Goal: Transaction & Acquisition: Purchase product/service

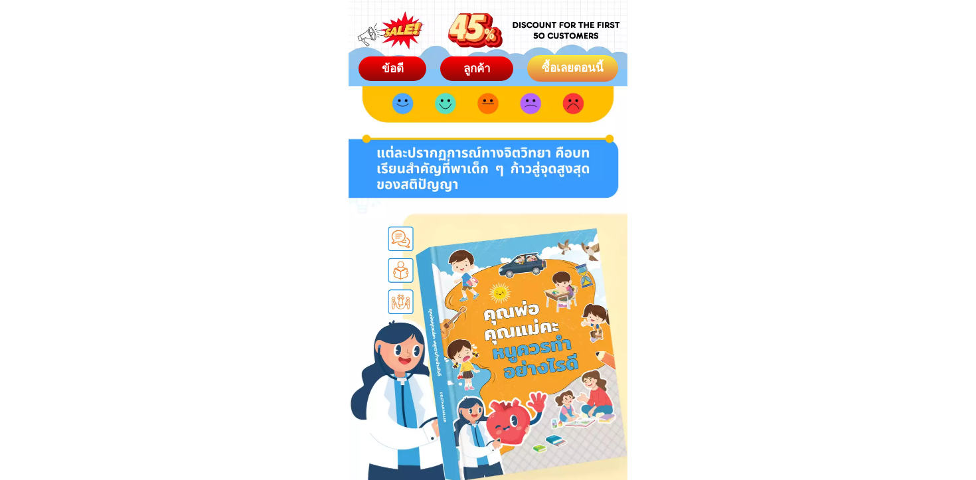
click at [545, 72] on div "ซื้อเลยตอนนี้" at bounding box center [572, 68] width 98 height 19
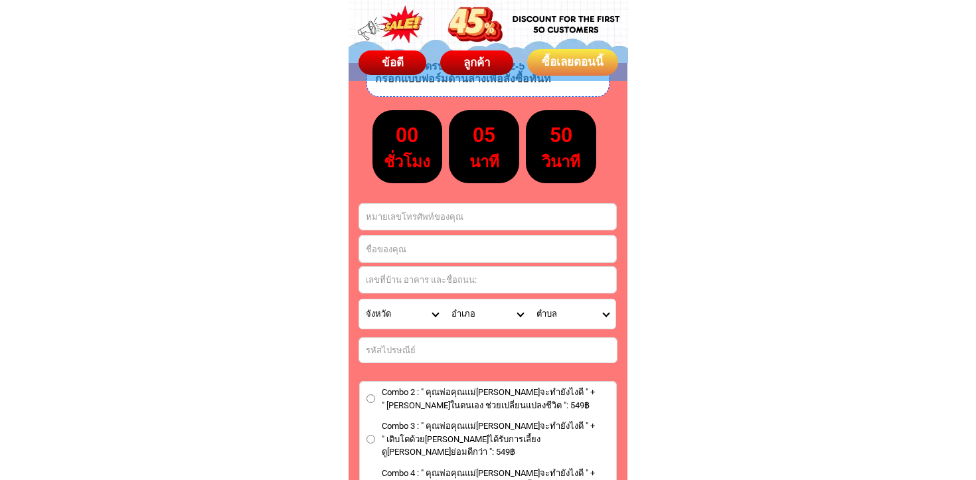
scroll to position [7523, 0]
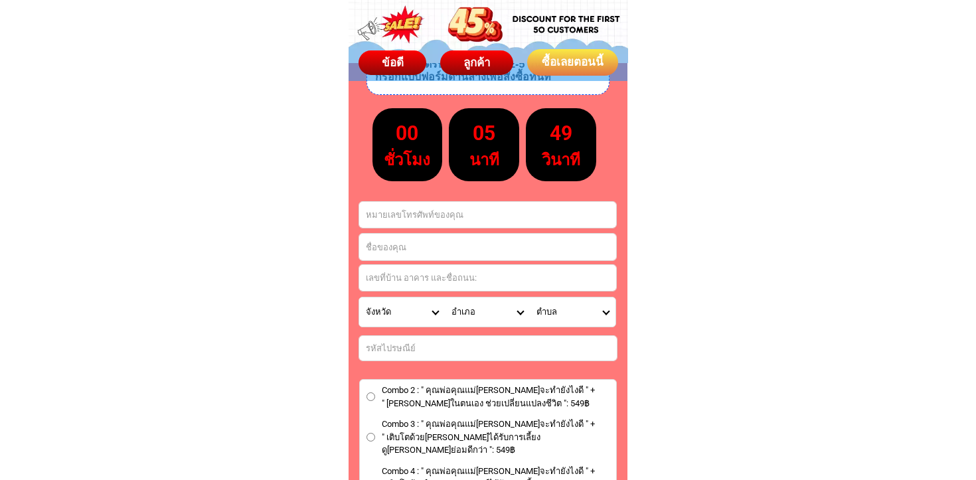
click at [435, 219] on input "Input phone_number" at bounding box center [487, 215] width 257 height 26
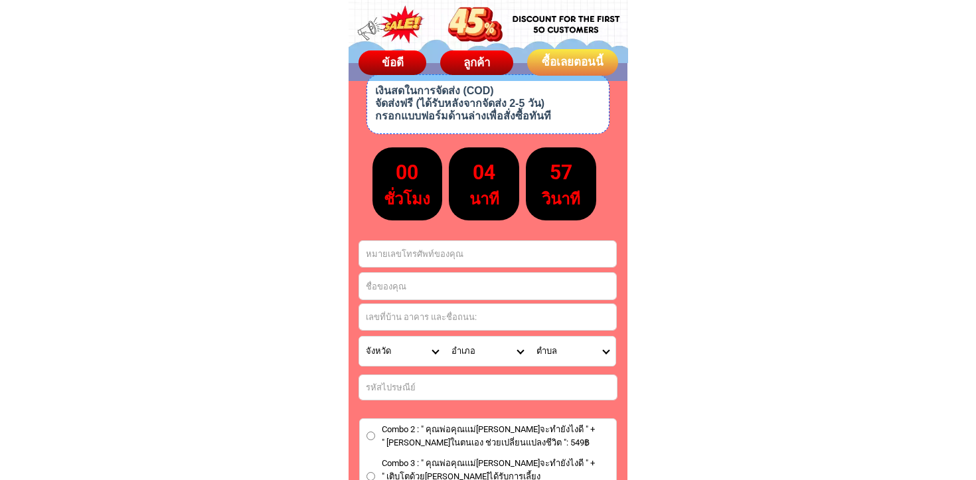
scroll to position [7481, 0]
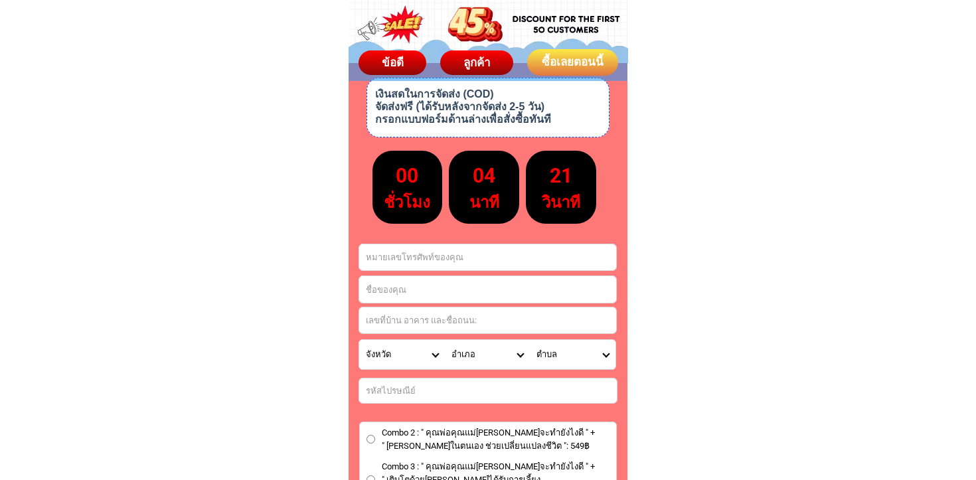
paste input "0630709498"
type input "0630709498"
click at [426, 284] on input "Input full_name" at bounding box center [487, 289] width 257 height 27
paste input "ปอนด์"
type input "ปอนด์"
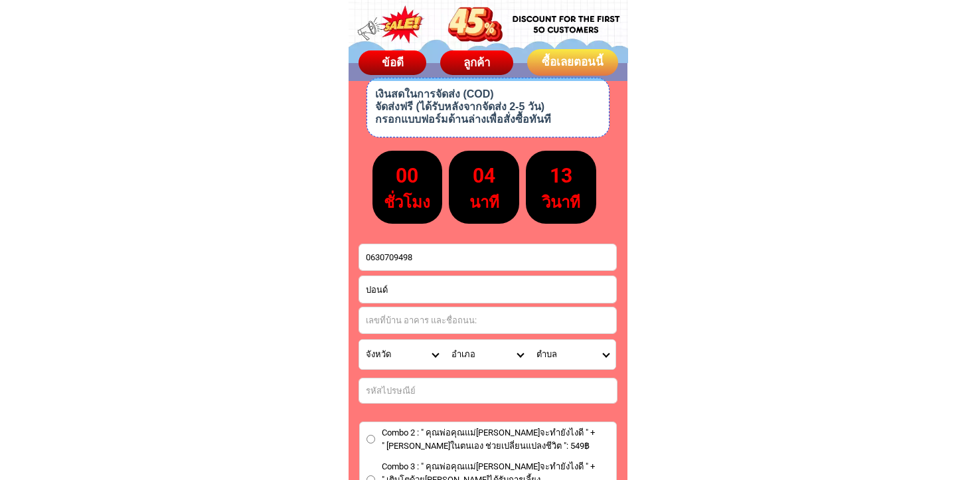
click at [437, 321] on input "Input address" at bounding box center [487, 321] width 257 height 26
paste input "หาดทรายรี/ Hat Sai Ri, เมืองชุมพร/ Mueang Chumphon, ชุมพร/ Chumphon"
type input "หาดทรายรี/ Hat Sai Ri, เมืองชุมพร/ Mueang Chumphon, ชุมพร/ Chumphon"
click at [432, 354] on select "จังหวัด กระบี่/ Krabi กรุงเทพมหานคร/ [GEOGRAPHIC_DATA] กาญจนบุรี/ [GEOGRAPHIC_D…" at bounding box center [402, 354] width 86 height 29
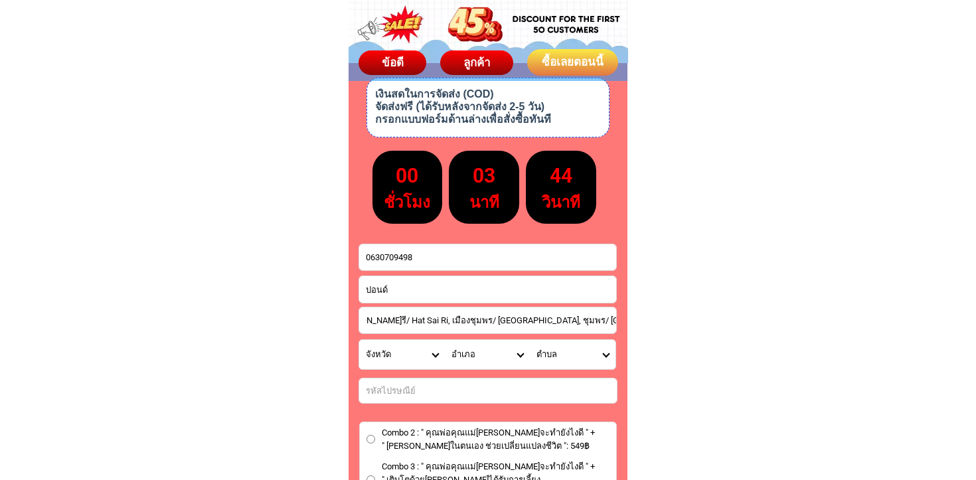
click at [610, 353] on select "ตำบล" at bounding box center [573, 354] width 86 height 29
click at [548, 354] on select "ตำบล" at bounding box center [573, 354] width 86 height 29
click at [466, 353] on select "อำเภอ" at bounding box center [488, 354] width 86 height 29
click at [373, 354] on select "จังหวัด กระบี่/ Krabi กรุงเทพมหานคร/ [GEOGRAPHIC_DATA] กาญจนบุรี/ [GEOGRAPHIC_D…" at bounding box center [402, 354] width 86 height 29
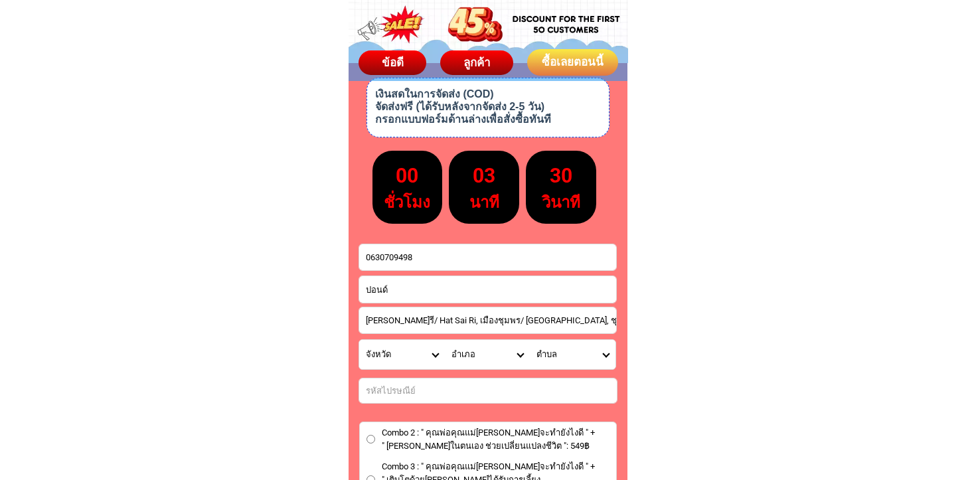
click at [430, 349] on select "จังหวัด กระบี่/ Krabi กรุงเทพมหานคร/ [GEOGRAPHIC_DATA] กาญจนบุรี/ [GEOGRAPHIC_D…" at bounding box center [402, 354] width 86 height 29
select select "66_R1908774"
click at [359, 340] on select "จังหวัด กระบี่/ Krabi กรุงเทพมหานคร/ [GEOGRAPHIC_DATA] กาญจนบุรี/ [GEOGRAPHIC_D…" at bounding box center [402, 354] width 86 height 29
click at [513, 351] on select "อำเภอ ท่าแซะ/ Tha Sae ทุ่งตะโก/ Thung Tako ปะทิว/ Pathio พะโต๊ะ/ Phato เมือง/ M…" at bounding box center [488, 354] width 86 height 29
click at [602, 355] on select "ตำบล" at bounding box center [573, 354] width 86 height 29
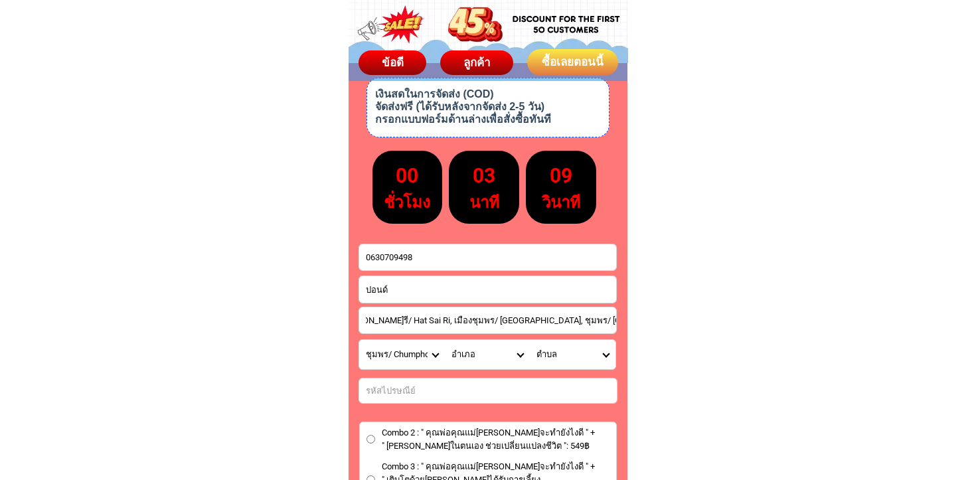
scroll to position [0, 28]
click at [440, 356] on select "จังหวัด กระบี่/ Krabi กรุงเทพมหานคร/ [GEOGRAPHIC_DATA] กาญจนบุรี/ [GEOGRAPHIC_D…" at bounding box center [402, 354] width 86 height 29
click at [434, 355] on select "จังหวัด กระบี่/ Krabi กรุงเทพมหานคร/ [GEOGRAPHIC_DATA] กาญจนบุรี/ [GEOGRAPHIC_D…" at bounding box center [402, 354] width 86 height 29
click at [470, 355] on select "อำเภอ ท่าแซะ/ Tha Sae ทุ่งตะโก/ Thung Tako ปะทิว/ Pathio พะโต๊ะ/ Phato เมือง/ M…" at bounding box center [488, 354] width 86 height 29
select select "66_R688"
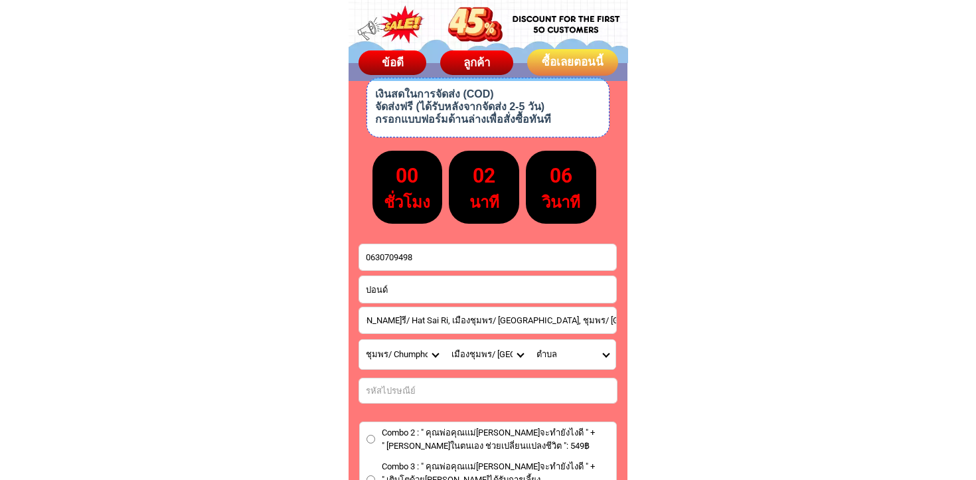
click at [445, 340] on select "อำเภอ ท่าแซะ/ Tha Sae ทุ่งตะโก/ Thung Tako ปะทิว/ Pathio พะโต๊ะ/ Phato เมือง/ M…" at bounding box center [488, 354] width 86 height 29
click at [604, 350] on select "ตำบล ขุนกระทิง/ Khun Krathing ตากแดด/ Tak Daet ถ้ำสิงห์/ Tham Sing ท่าตะเภา/ Th…" at bounding box center [573, 354] width 86 height 29
select select "66_R0006741"
click at [530, 340] on select "ตำบล ขุนกระทิง/ Khun Krathing ตากแดด/ Tak Daet ถ้ำสิงห์/ Tham Sing ท่าตะเภา/ Th…" at bounding box center [573, 354] width 86 height 29
click at [469, 389] on input "Input number_input_1" at bounding box center [488, 391] width 258 height 25
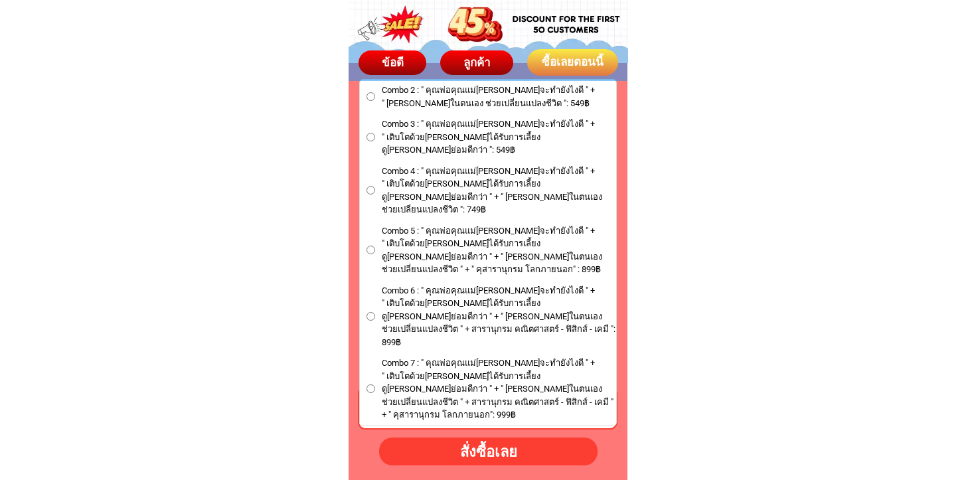
scroll to position [7855, 0]
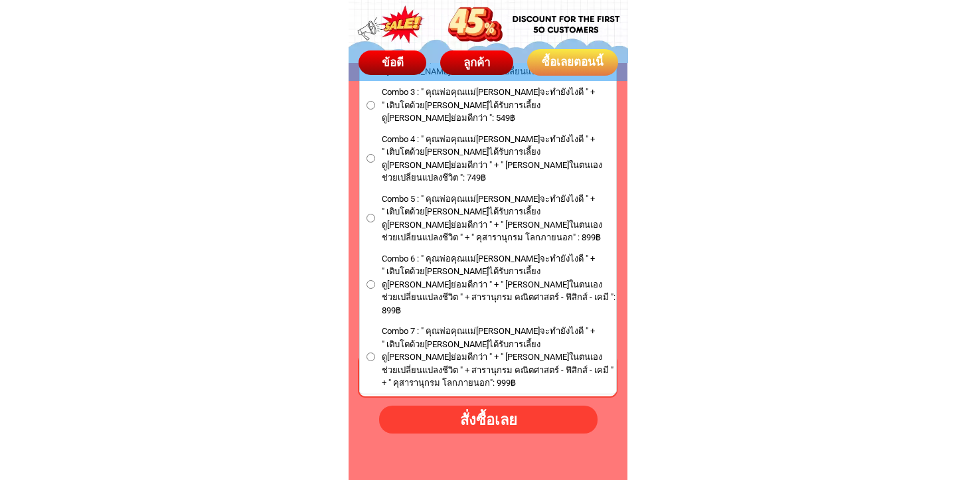
click at [492, 416] on div "สั่งซื้อเลย" at bounding box center [488, 419] width 234 height 23
type input "หาดทรายรี/ Hat Sai Ri, เมืองชุมพร/ Mueang Chumphon, ชุมพร/ Chumphon"
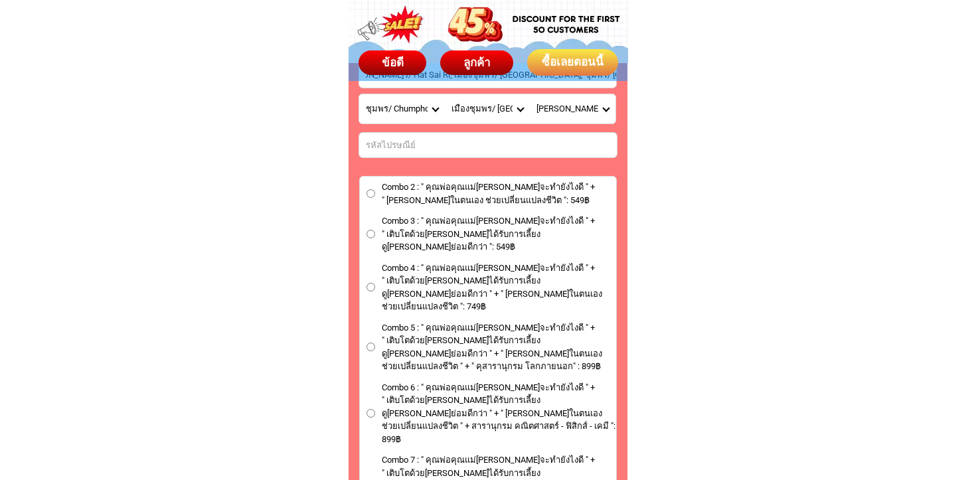
scroll to position [7739, 0]
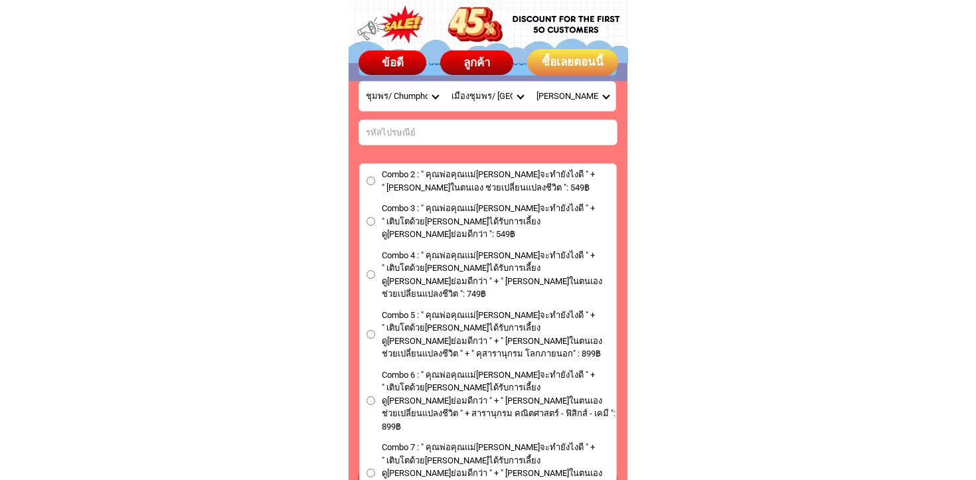
click at [371, 181] on input "Combo 2 : " คุณพ่อคุณแม่[PERSON_NAME]จะทำยังไงดี " + " [PERSON_NAME]ในตนเอง ช่ว…" at bounding box center [371, 181] width 9 height 9
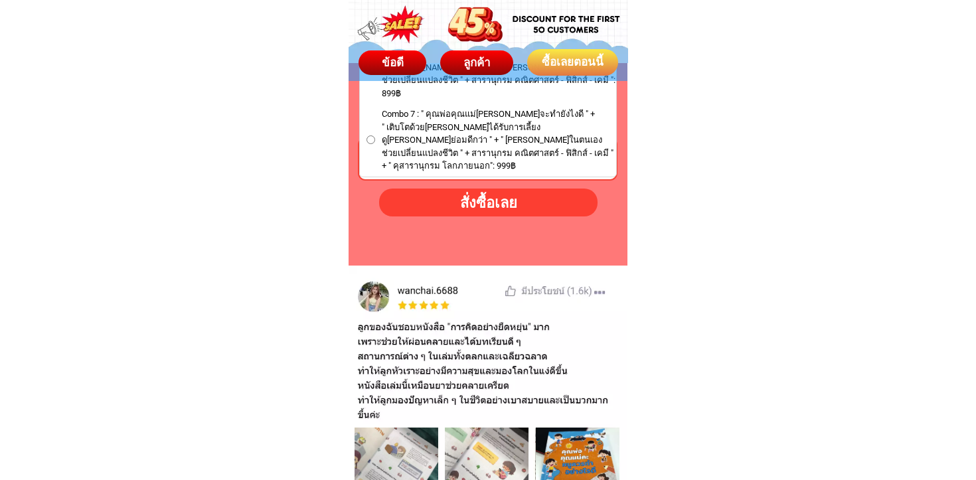
scroll to position [8070, 0]
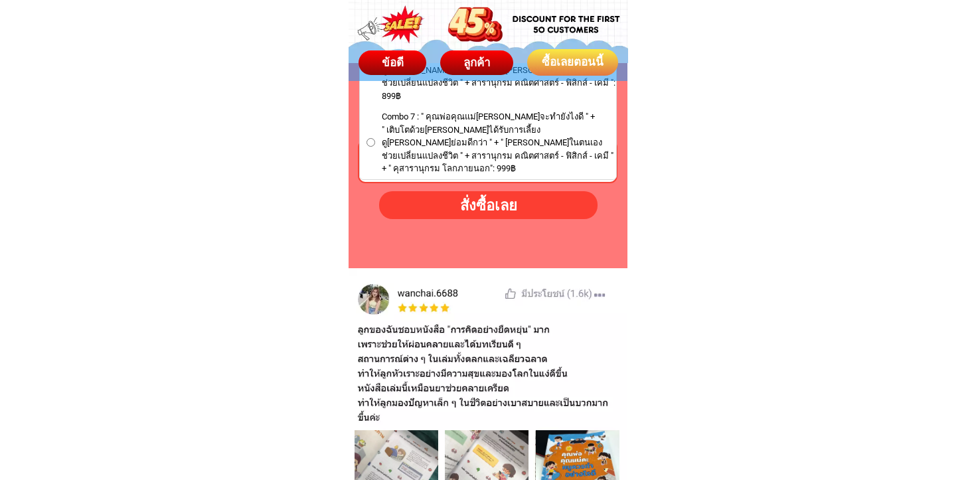
click at [475, 200] on div "สั่งซื้อเลย" at bounding box center [488, 205] width 240 height 24
radio input "true"
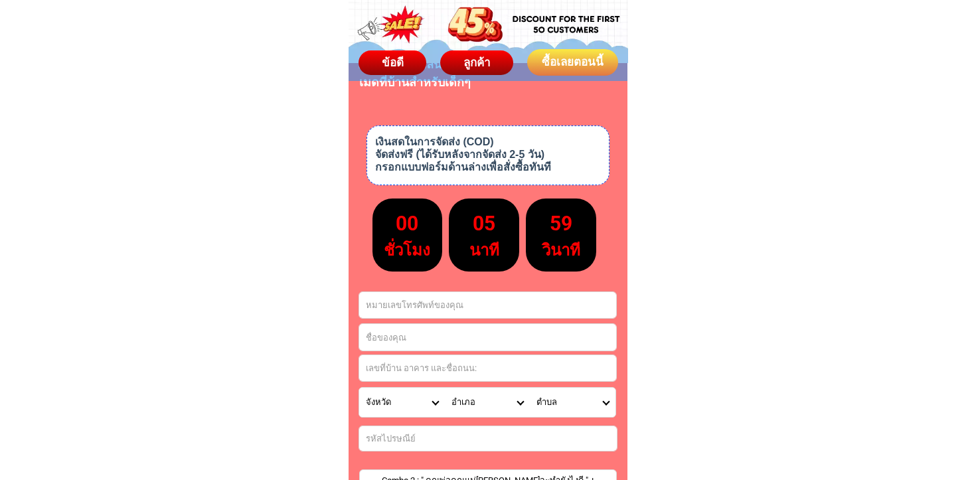
scroll to position [7428, 0]
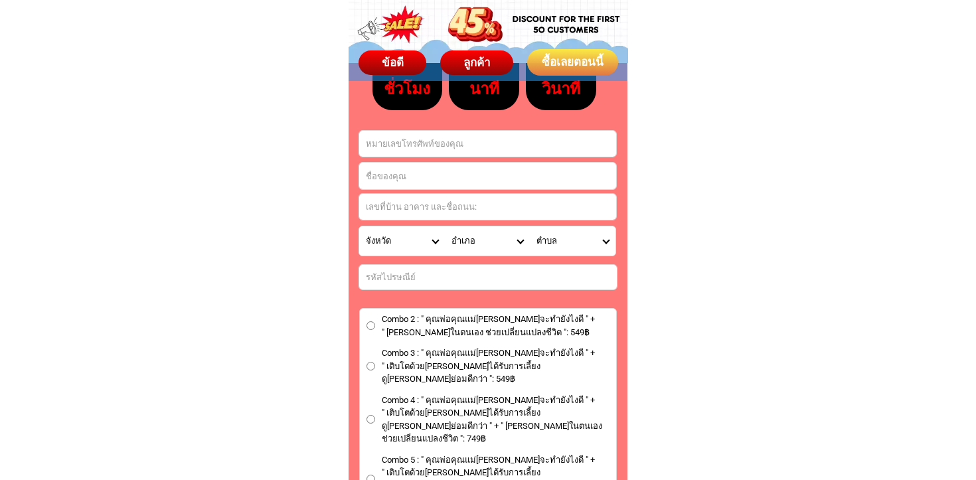
scroll to position [7572, 0]
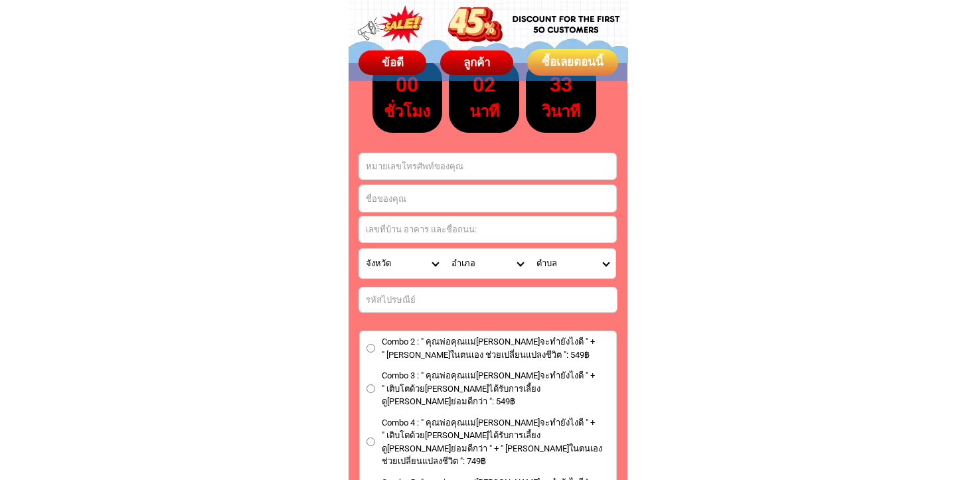
click at [397, 187] on input "Input full_name" at bounding box center [487, 198] width 257 height 27
click at [399, 165] on input "Input phone_number" at bounding box center [487, 166] width 257 height 26
paste input "0819650665"
type input "0819650665"
click at [389, 203] on input "Input full_name" at bounding box center [487, 198] width 257 height 27
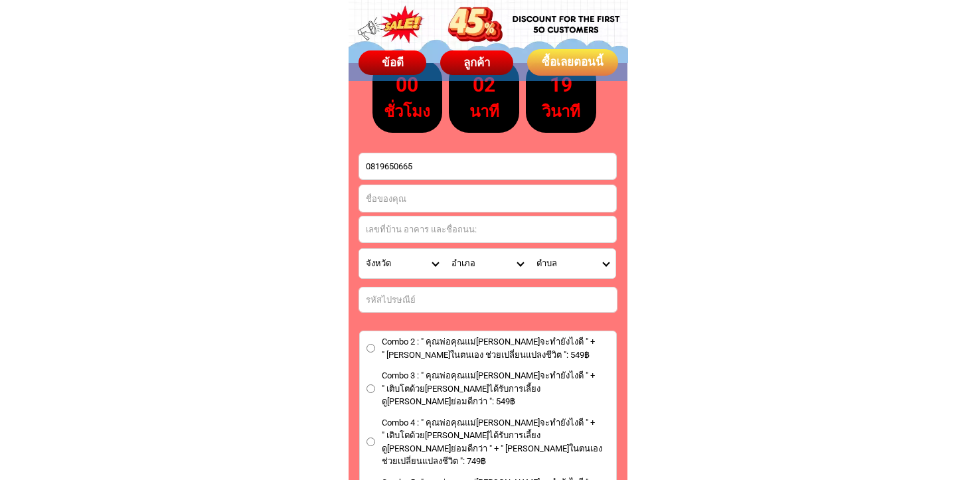
paste input "นางวันทนี ทองวิเศษ.( สั่งคอมโบ7จำนวน2ชุด)"
drag, startPoint x: 437, startPoint y: 201, endPoint x: 545, endPoint y: 199, distance: 107.6
click at [545, 199] on input "นางวันทนี ทองวิเศษ.( สั่งคอมโบ7จำนวน2ชุด)" at bounding box center [487, 198] width 257 height 27
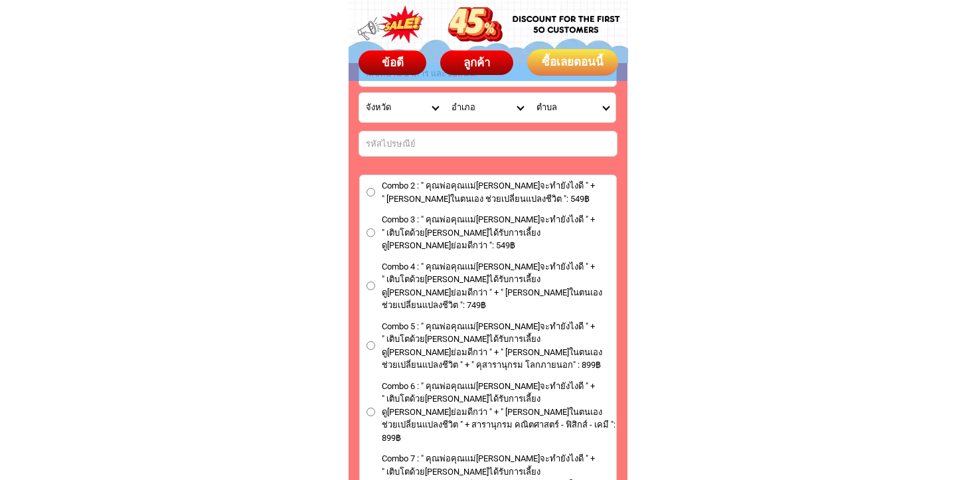
scroll to position [7761, 0]
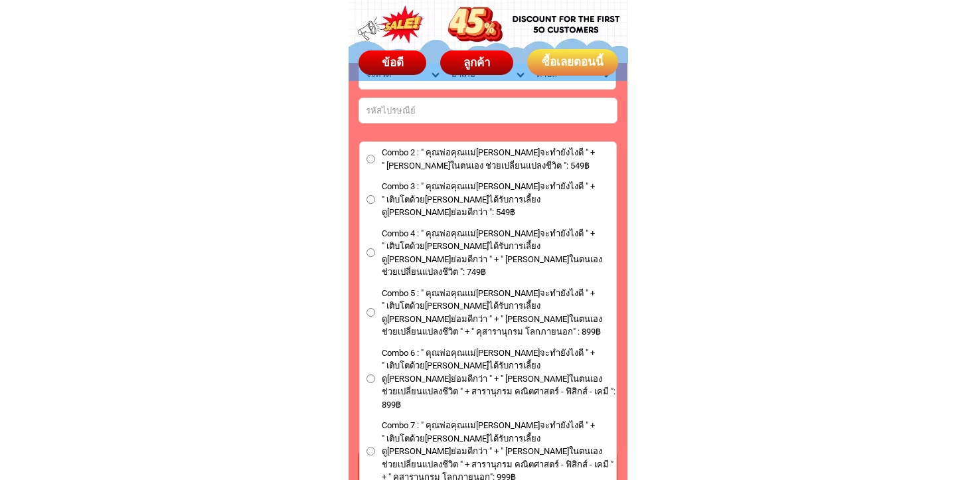
type input "นางวันทนี ทองวิเศษ"
click at [371, 447] on input "Combo 7 : " คุณพ่อคุณแม่คะ หนูจะทำยังไงดี " + " เติบโตด้วยนิสัยดี การได้รับการเ…" at bounding box center [371, 451] width 9 height 9
radio input "true"
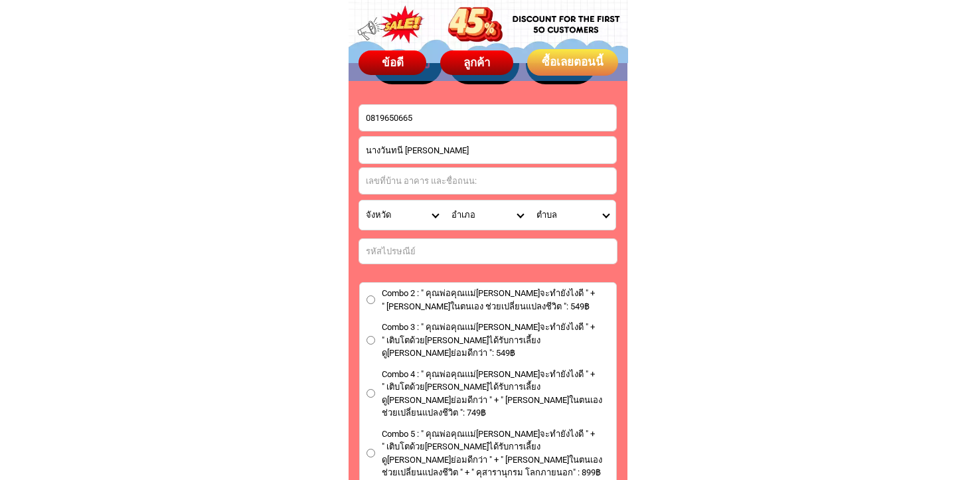
scroll to position [7580, 0]
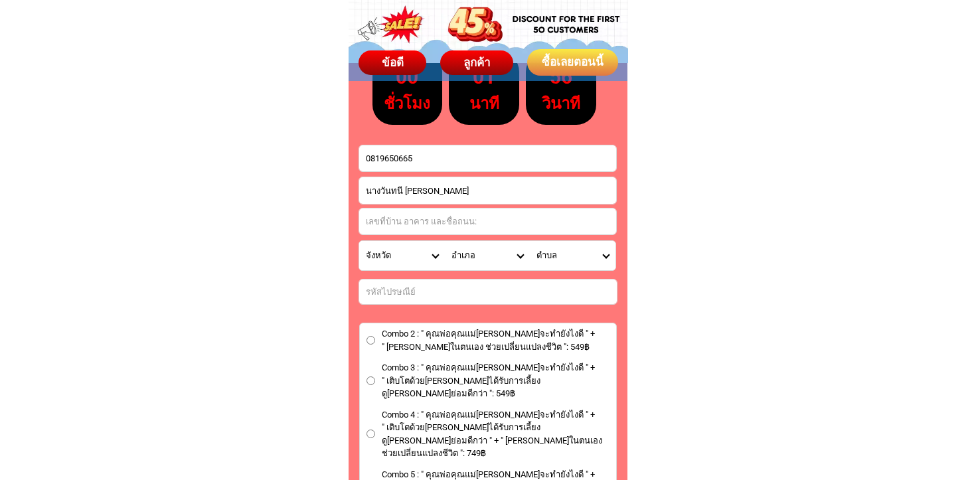
click at [426, 224] on input "Input address" at bounding box center [487, 222] width 257 height 26
paste input "25-25/1. ถนนหมากแข้ง. , หมากแข้ง/ Mak Khaeng, เมืองอุดรธานี/ Mueang Udon Thani,…"
type input "25-25/1. ถนนหมากแข้ง. , หมากแข้ง/ Mak Khaeng, เมืองอุดรธานี/ Mueang Udon Thani,…"
click at [429, 257] on select "จังหวัด กระบี่/ Krabi กรุงเทพมหานคร/ [GEOGRAPHIC_DATA] กาญจนบุรี/ [GEOGRAPHIC_D…" at bounding box center [402, 255] width 86 height 29
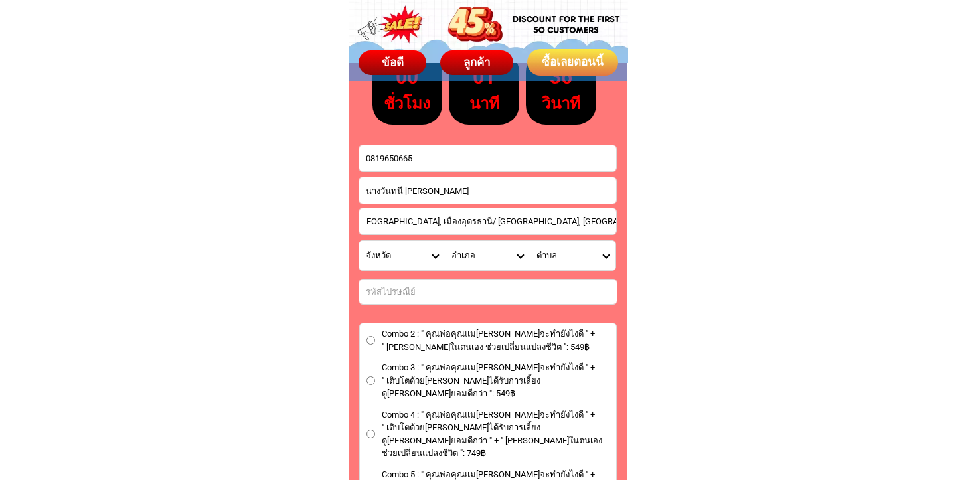
scroll to position [0, 0]
click at [359, 241] on select "จังหวัด กระบี่/ Krabi กรุงเทพมหานคร/ [GEOGRAPHIC_DATA] กาญจนบุรี/ [GEOGRAPHIC_D…" at bounding box center [402, 255] width 86 height 29
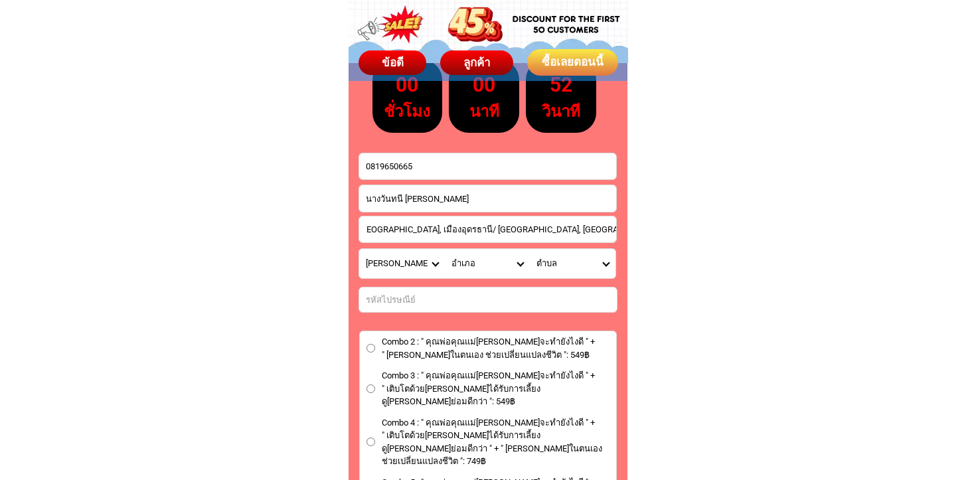
click at [430, 264] on select "จังหวัด กระบี่/ Krabi กรุงเทพมหานคร/ [GEOGRAPHIC_DATA] กาญจนบุรี/ [GEOGRAPHIC_D…" at bounding box center [402, 263] width 86 height 29
select select "66_R1908831"
click at [359, 249] on select "จังหวัด กระบี่/ Krabi กรุงเทพมหานคร/ [GEOGRAPHIC_DATA] กาญจนบุรี/ [GEOGRAPHIC_D…" at bounding box center [402, 263] width 86 height 29
click at [519, 260] on select "อำเภอ กุดจับ/ Kut Chap กุมภวาปี/ Kumphawapi กู่แก้ว/ Ku Kaeo ไชยวาน/ Chai Wan ท…" at bounding box center [488, 263] width 86 height 29
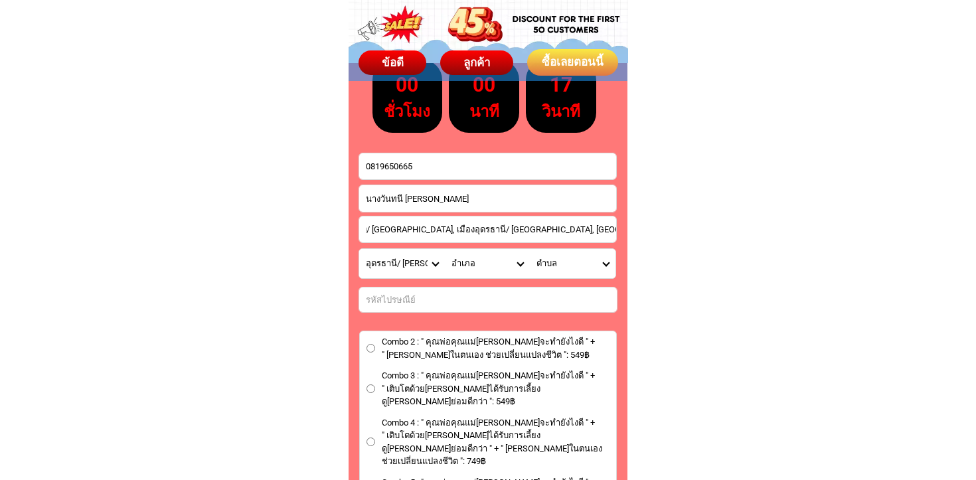
click at [520, 263] on select "อำเภอ กุดจับ/ Kut Chap กุมภวาปี/ Kumphawapi กู่แก้ว/ Ku Kaeo ไชยวาน/ Chai Wan ท…" at bounding box center [488, 263] width 86 height 29
click at [517, 264] on select "อำเภอ กุดจับ/ Kut Chap กุมภวาปี/ Kumphawapi กู่แก้ว/ Ku Kaeo ไชยวาน/ Chai Wan ท…" at bounding box center [488, 263] width 86 height 29
click at [602, 265] on select "ตำบล" at bounding box center [573, 263] width 86 height 29
click at [512, 232] on input "25-25/1. ถนนหมากแข้ง. , หมากแข้ง/ Mak Khaeng, เมืองอุดรธานี/ Mueang Udon Thani,…" at bounding box center [487, 230] width 257 height 26
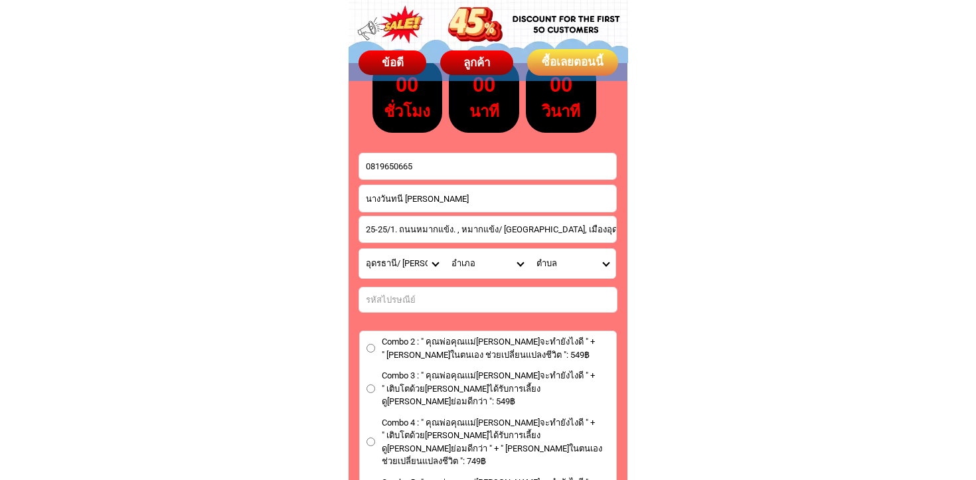
click at [433, 262] on select "จังหวัด กระบี่/ Krabi กรุงเทพมหานคร/ [GEOGRAPHIC_DATA] กาญจนบุรี/ [GEOGRAPHIC_D…" at bounding box center [402, 263] width 86 height 29
click at [519, 262] on select "อำเภอ กุดจับ/ Kut Chap กุมภวาปี/ Kumphawapi กู่แก้ว/ Ku Kaeo ไชยวาน/ Chai Wan ท…" at bounding box center [488, 263] width 86 height 29
click at [521, 264] on select "อำเภอ กุดจับ/ Kut Chap กุมภวาปี/ Kumphawapi กู่แก้ว/ Ku Kaeo ไชยวาน/ Chai Wan ท…" at bounding box center [488, 263] width 86 height 29
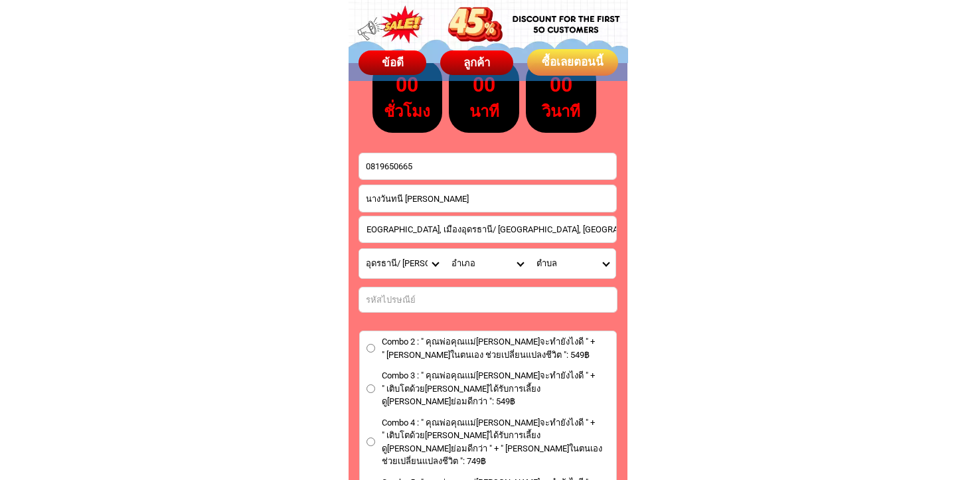
click at [433, 263] on select "จังหวัด กระบี่/ Krabi กรุงเทพมหานคร/ [GEOGRAPHIC_DATA] กาญจนบุรี/ [GEOGRAPHIC_D…" at bounding box center [402, 263] width 86 height 29
click at [523, 264] on select "อำเภอ กุดจับ/ Kut Chap กุมภวาปี/ Kumphawapi กู่แก้ว/ Ku Kaeo ไชยวาน/ Chai Wan ท…" at bounding box center [488, 263] width 86 height 29
select select "66_R431"
click at [445, 249] on select "อำเภอ กุดจับ/ Kut Chap กุมภวาปี/ Kumphawapi กู่แก้ว/ Ku Kaeo ไชยวาน/ Chai Wan ท…" at bounding box center [488, 263] width 86 height 29
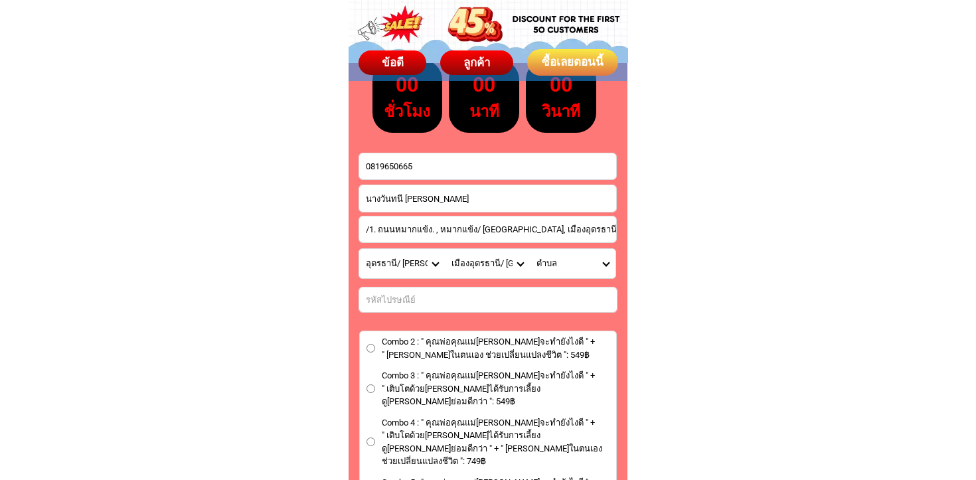
click at [606, 265] on select "ตำบล กุดสระ/ Kut Sa โคกสะอาด/ Khok Sa-at เชียงพิณ/ Chiang Phin เชียงยืน/ Chiang…" at bounding box center [573, 263] width 86 height 29
select select "66_R0003070"
click at [530, 249] on select "ตำบล กุดสระ/ Kut Sa โคกสะอาด/ Khok Sa-at เชียงพิณ/ Chiang Phin เชียงยืน/ Chiang…" at bounding box center [573, 263] width 86 height 29
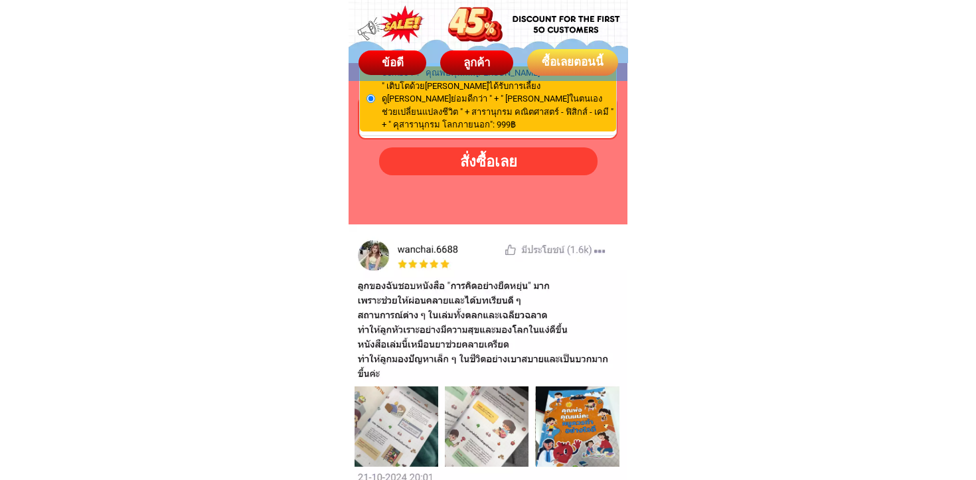
scroll to position [8108, 0]
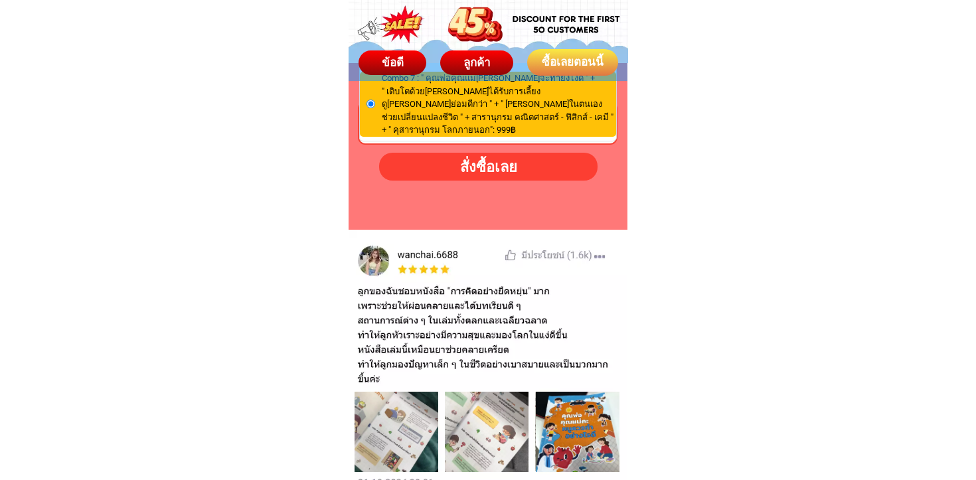
click at [484, 167] on div "สั่งซื้อเลย" at bounding box center [489, 166] width 220 height 22
radio input "true"
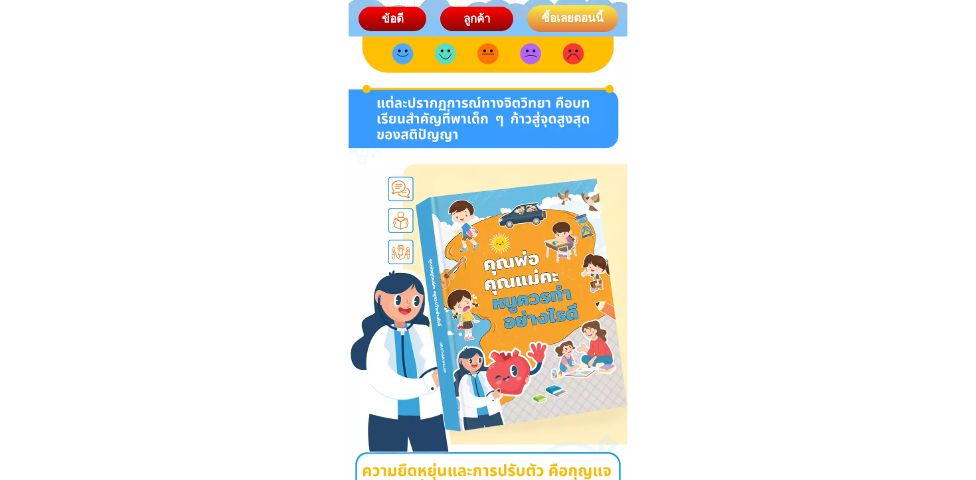
click at [567, 21] on div "ซื้อเลยตอนนี้" at bounding box center [573, 18] width 92 height 17
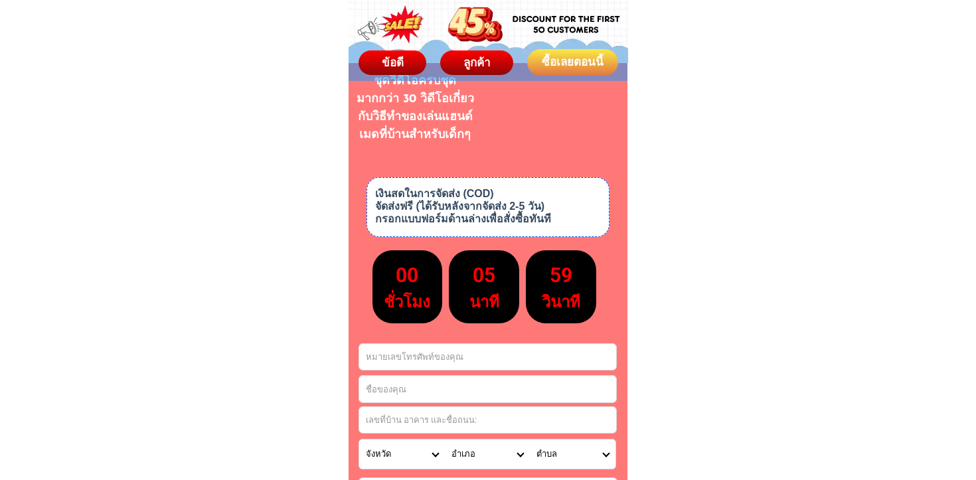
scroll to position [7386, 0]
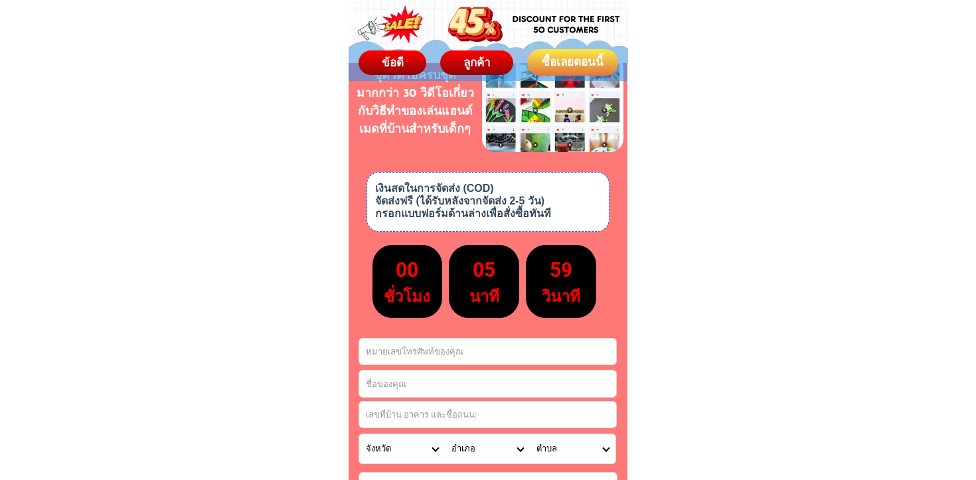
click at [428, 351] on input "Input phone_number" at bounding box center [487, 352] width 257 height 26
paste input "Sumate Pratumsuwan"
type input "Sumate Pratumsuwan"
click at [408, 393] on input "Input full_name" at bounding box center [487, 384] width 257 height 27
click at [426, 373] on input "Input full_name" at bounding box center [487, 384] width 257 height 27
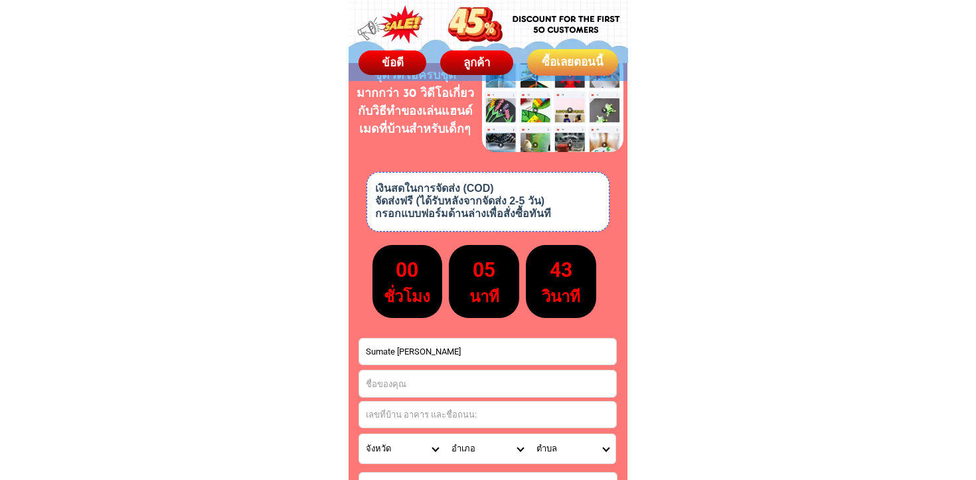
paste input "0955929969"
type input "0955929969"
click at [422, 422] on input "Input address" at bounding box center [487, 415] width 257 height 26
paste input "128 หมู่, บ้านหมอ/ Ban Mo, บ้านหมอ/ Ban Mo, สระบุรี/ Saraburi"
type input "128 หมู่, บ้านหมอ/ Ban Mo, บ้านหมอ/ Ban Mo, สระบุรี/ Saraburi"
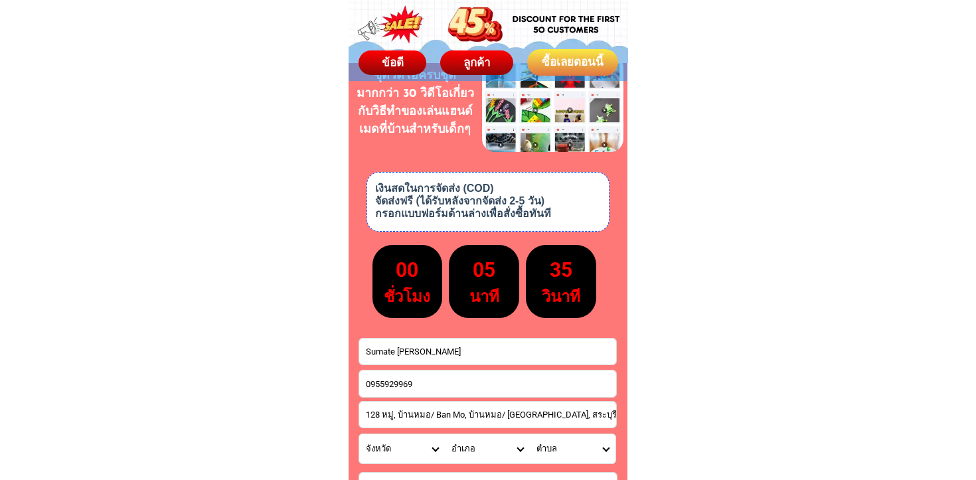
click at [432, 448] on select "จังหวัด กระบี่/ Krabi กรุงเทพมหานคร/ [GEOGRAPHIC_DATA] กาญจนบุรี/ [GEOGRAPHIC_D…" at bounding box center [402, 448] width 86 height 29
select select "66_R1908818"
click at [359, 434] on select "จังหวัด กระบี่/ Krabi กรุงเทพมหานคร/ [GEOGRAPHIC_DATA] กาญจนบุรี/ [GEOGRAPHIC_D…" at bounding box center [402, 448] width 86 height 29
click at [520, 448] on select "อำเภอ แก่งคอย/ Kaeng Khoi เฉลิมพระเกียรติ/ Chaloem Phra Kiat ดอนพุด/ Don Phut บ…" at bounding box center [488, 448] width 86 height 29
select select "66_R487"
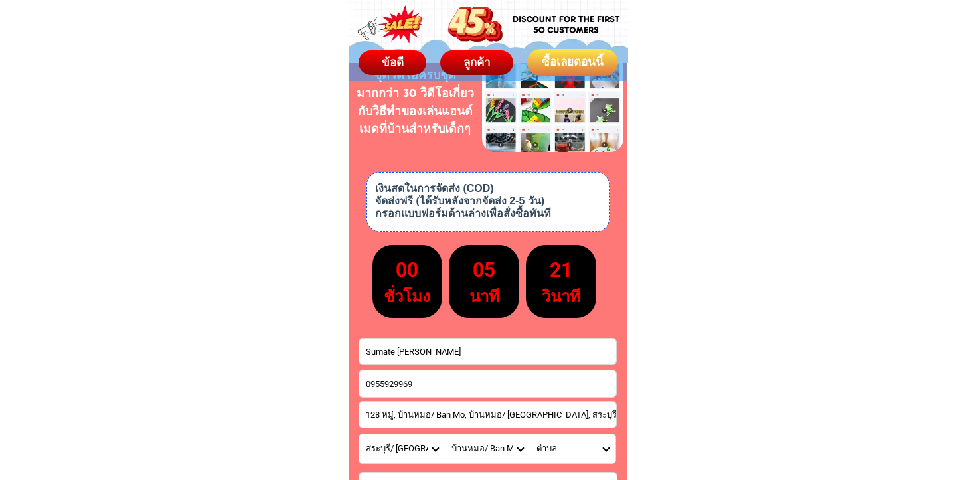
click at [445, 434] on select "อำเภอ แก่งคอย/ Kaeng Khoi เฉลิมพระเกียรติ/ Chaloem Phra Kiat ดอนพุด/ Don Phut บ…" at bounding box center [488, 448] width 86 height 29
click at [605, 448] on select "ตำบล โคกใหญ่/ Khok Yai ตลาดน้อย/ Talat Noi บางโขมด/ Bang Khamot บ้านครัว/ Ban K…" at bounding box center [573, 448] width 86 height 29
click at [602, 447] on select "ตำบล โคกใหญ่/ Khok Yai ตลาดน้อย/ Talat Noi บางโขมด/ Bang Khamot บ้านครัว/ Ban K…" at bounding box center [573, 448] width 86 height 29
select select "66_R0000858"
click at [530, 434] on select "ตำบล โคกใหญ่/ Khok Yai ตลาดน้อย/ Talat Noi บางโขมด/ Bang Khamot บ้านครัว/ Ban K…" at bounding box center [573, 448] width 86 height 29
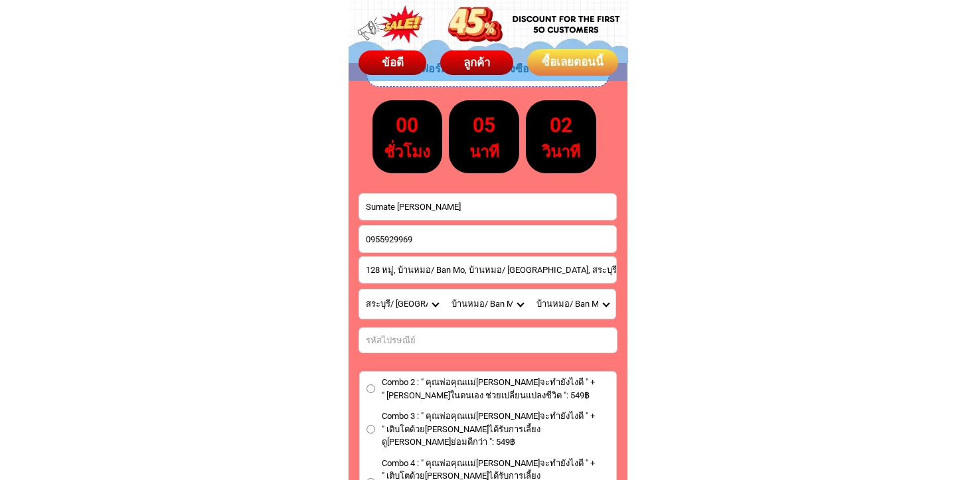
scroll to position [7579, 0]
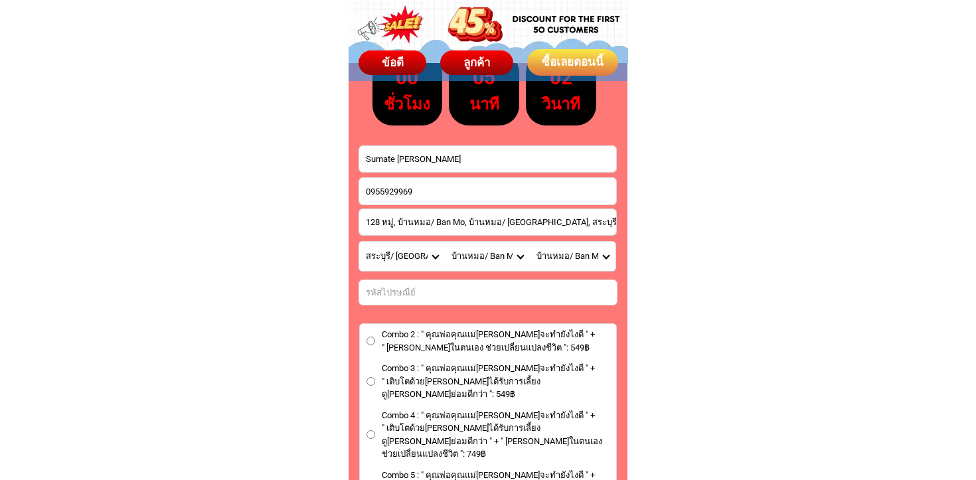
click at [371, 337] on input "Combo 2 : " คุณพ่อคุณแม่[PERSON_NAME]จะทำยังไงดี " + " [PERSON_NAME]ในตนเอง ช่ว…" at bounding box center [371, 341] width 9 height 9
radio input "true"
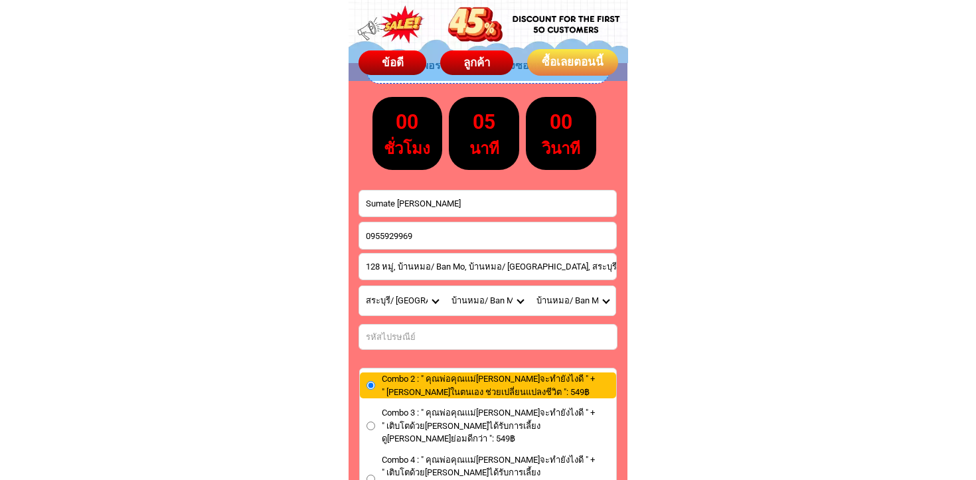
scroll to position [7533, 0]
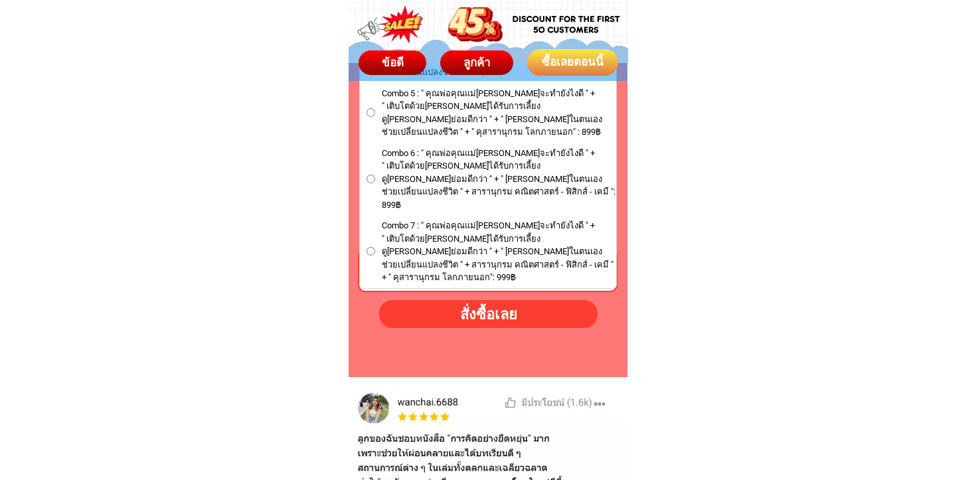
click at [469, 323] on div "สั่งซื้อเลย" at bounding box center [489, 314] width 220 height 22
type input "128 หมู่, บ้านหมอ/ Ban Mo, บ้านหมอ/ Ban Mo, สระบุรี/ Saraburi"
radio input "true"
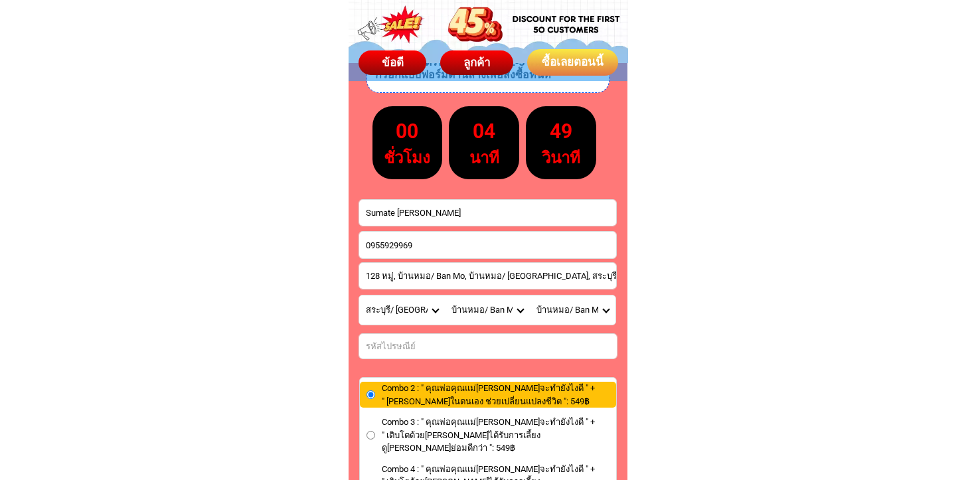
scroll to position [7486, 0]
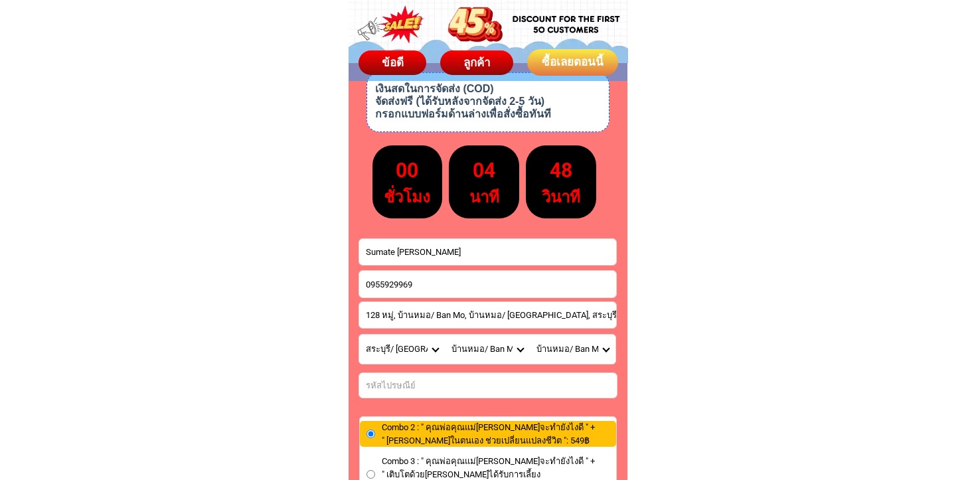
click at [493, 255] on input "Sumate Pratumsuwan" at bounding box center [487, 252] width 257 height 26
click at [504, 254] on input "Sumate Pratumsuwan" at bounding box center [487, 252] width 257 height 26
click at [399, 255] on input "Sumate Pratumsuwan" at bounding box center [487, 252] width 257 height 26
type input "Sumate Pratumsuwan"
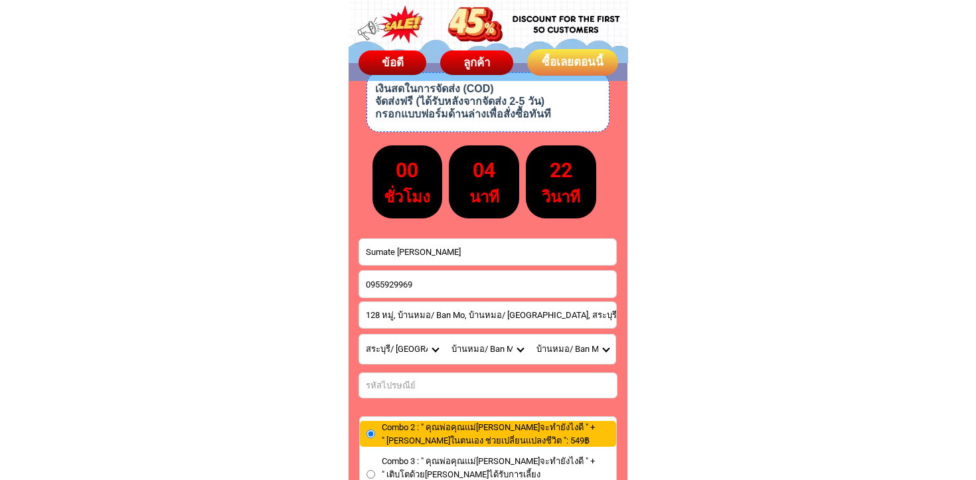
click at [454, 258] on input "Sumate Pratumsuwan" at bounding box center [487, 252] width 257 height 26
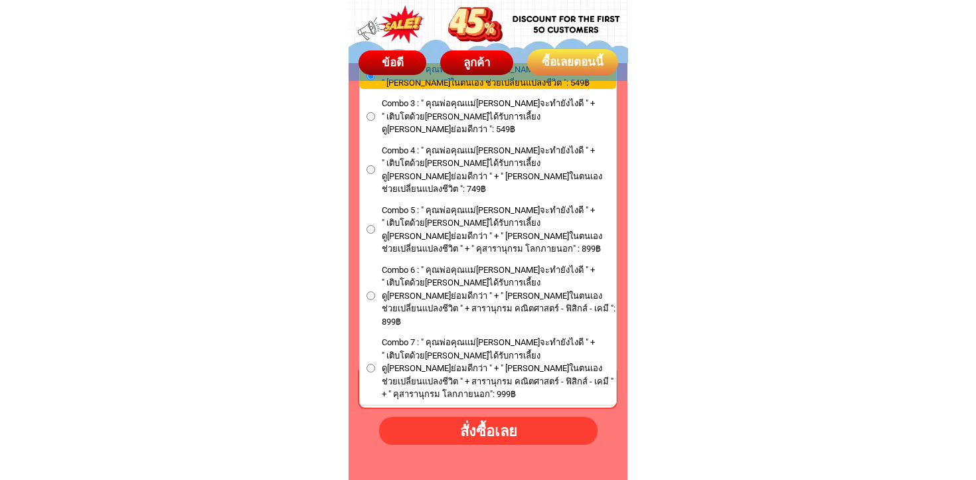
click at [514, 436] on div "สั่งซื้อเลย" at bounding box center [489, 431] width 220 height 22
radio input "true"
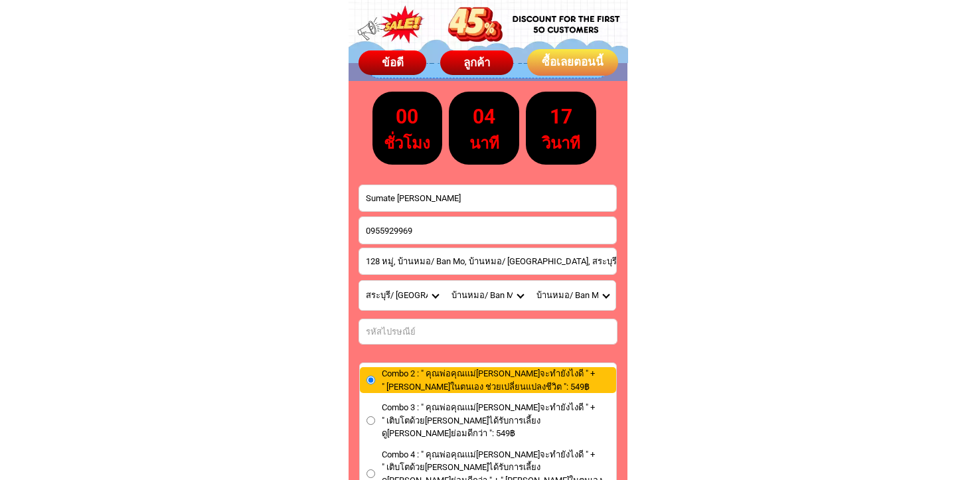
scroll to position [7538, 0]
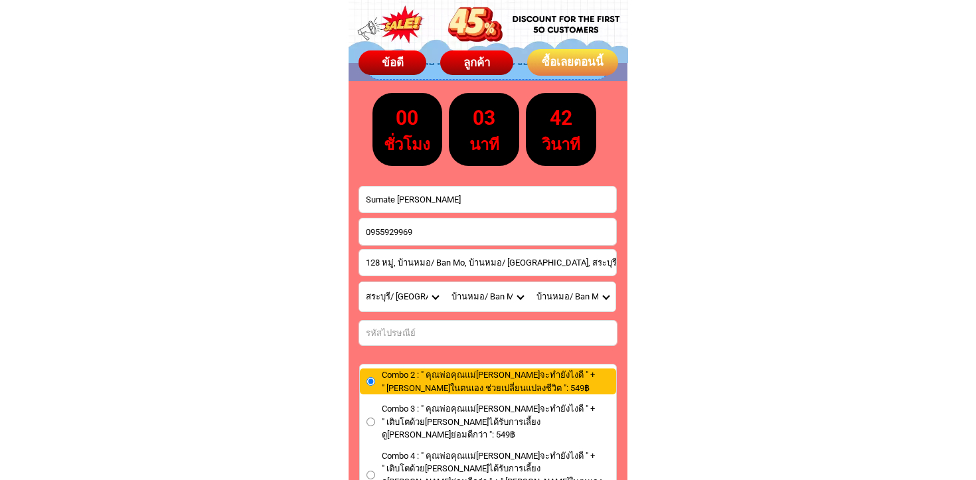
drag, startPoint x: 431, startPoint y: 232, endPoint x: 326, endPoint y: 232, distance: 104.9
click at [489, 197] on input "Sumate Pratumsuwan" at bounding box center [487, 200] width 257 height 26
paste input "0955929969"
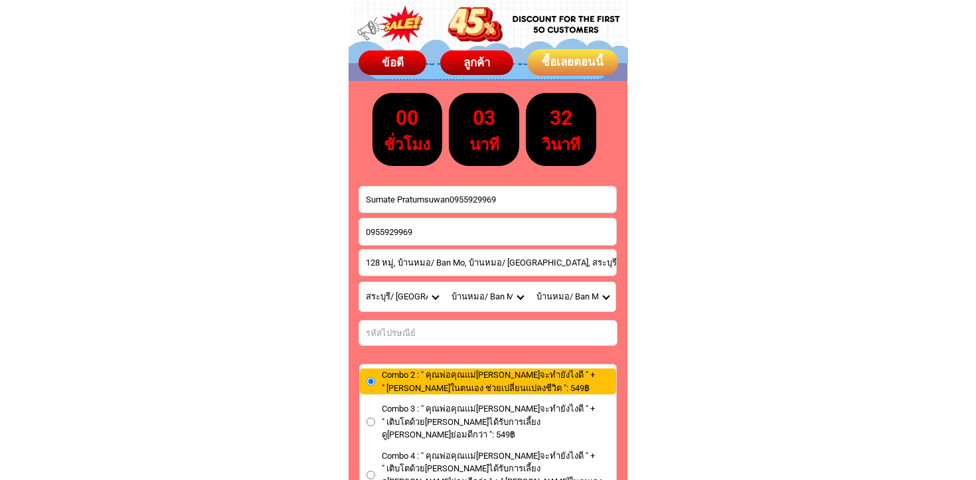
drag, startPoint x: 365, startPoint y: 200, endPoint x: 449, endPoint y: 195, distance: 84.5
click at [449, 195] on input "Sumate Pratumsuwan0955929969" at bounding box center [487, 200] width 257 height 26
type input "0955929969"
drag, startPoint x: 432, startPoint y: 233, endPoint x: 313, endPoint y: 234, distance: 118.9
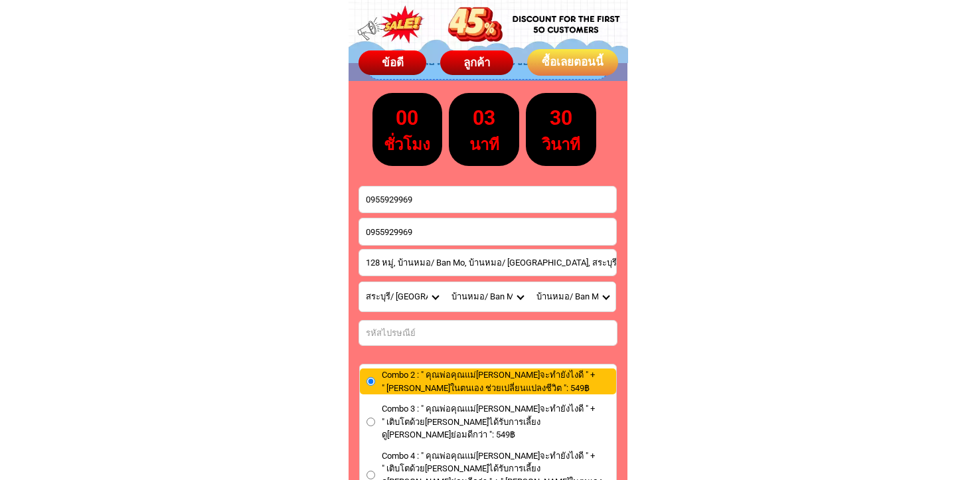
paste input "Sumate Pratumsuwan"
type input "Sumate Pratumsuwan"
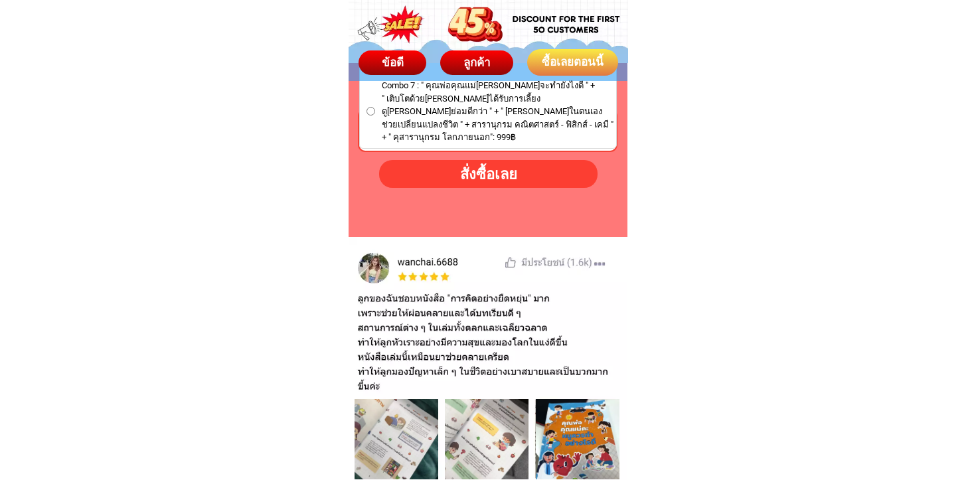
scroll to position [8102, 0]
click at [543, 176] on div "สั่งซื้อเลย" at bounding box center [488, 173] width 219 height 22
radio input "true"
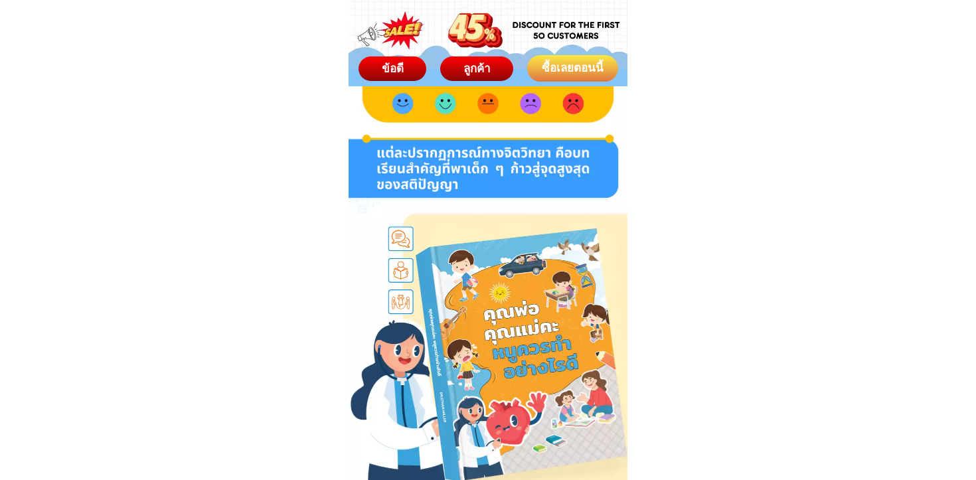
click at [575, 73] on div "ซื้อเลยตอนนี้" at bounding box center [572, 68] width 91 height 17
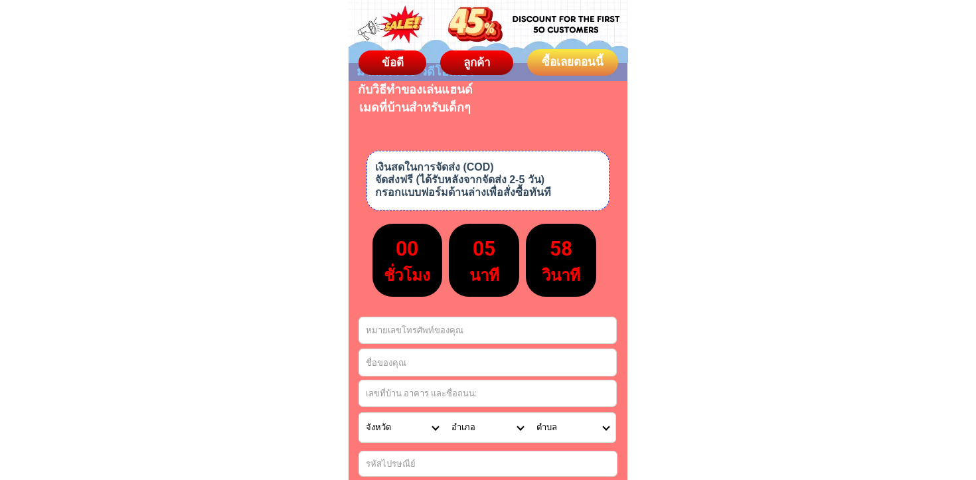
scroll to position [7411, 0]
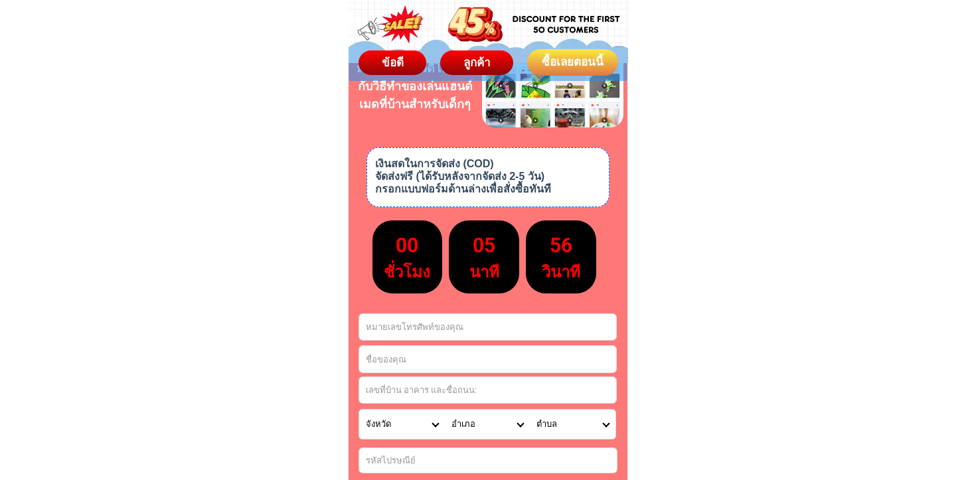
click at [434, 352] on input "Input full_name" at bounding box center [487, 359] width 257 height 27
click at [468, 333] on input "Input phone_number" at bounding box center [487, 327] width 257 height 26
paste input "0905964441"
type input "0905964441"
click at [402, 359] on input "Input full_name" at bounding box center [487, 359] width 257 height 27
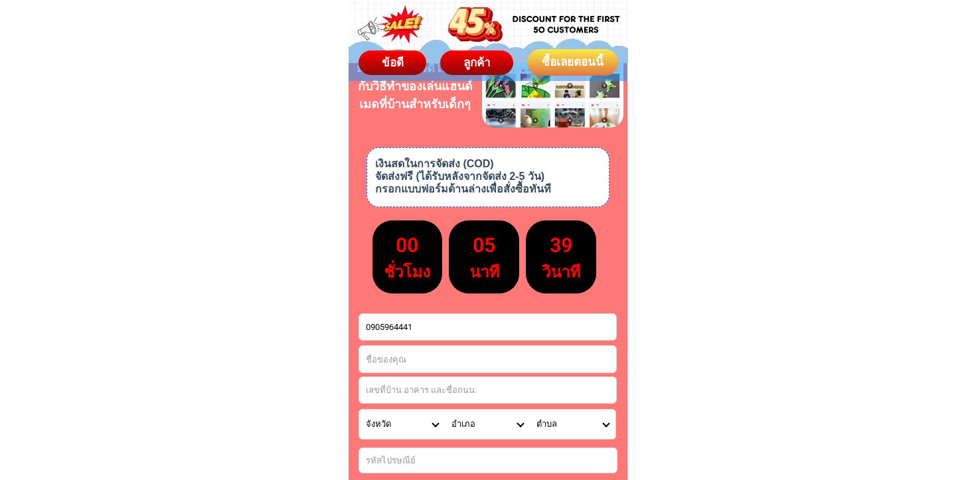
paste input "[PERSON_NAME]"
type input "[PERSON_NAME]"
click at [463, 385] on input "Input address" at bounding box center [487, 390] width 257 height 26
paste input "145 ถนน[PERSON_NAME]ปานะ, นางรอง/ [PERSON_NAME], นางรอง/ [PERSON_NAME], บุรีรัม…"
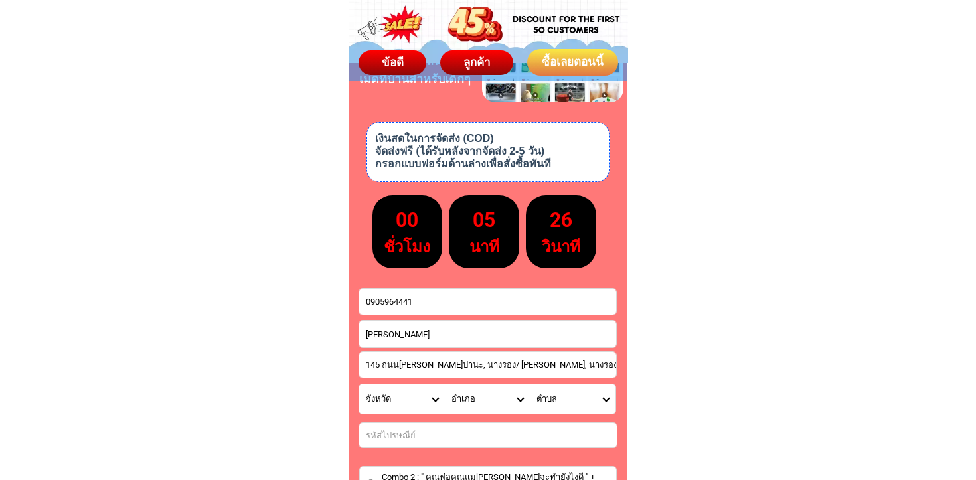
scroll to position [0, 52]
type input "145 ถนน[PERSON_NAME]ปานะ, นางรอง/ [PERSON_NAME], นางรอง/ [PERSON_NAME], บุรีรัม…"
click at [433, 398] on select "จังหวัด กระบี่/ Krabi กรุงเทพมหานคร/ [GEOGRAPHIC_DATA] กาญจนบุรี/ [GEOGRAPHIC_D…" at bounding box center [402, 399] width 86 height 29
select select "66_R1908766"
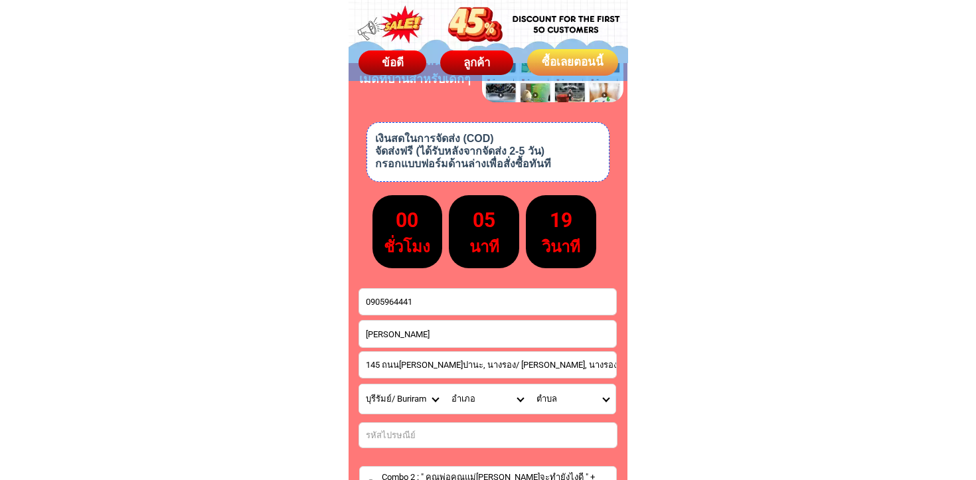
click at [359, 385] on select "จังหวัด กระบี่/ Krabi กรุงเทพมหานคร/ [GEOGRAPHIC_DATA] กาญจนบุรี/ [GEOGRAPHIC_D…" at bounding box center [402, 399] width 86 height 29
click at [519, 396] on select "อำเภอ กระสัง/ Krasang [PERSON_NAME]/ Khu Mueang แคนดง/ Khaen Dong เฉลิมพระเกียร…" at bounding box center [488, 399] width 86 height 29
select select "66_R504"
click at [445, 385] on select "อำเภอ กระสัง/ Krasang [PERSON_NAME]/ Khu Mueang แคนดง/ Khaen Dong เฉลิมพระเกียร…" at bounding box center [488, 399] width 86 height 29
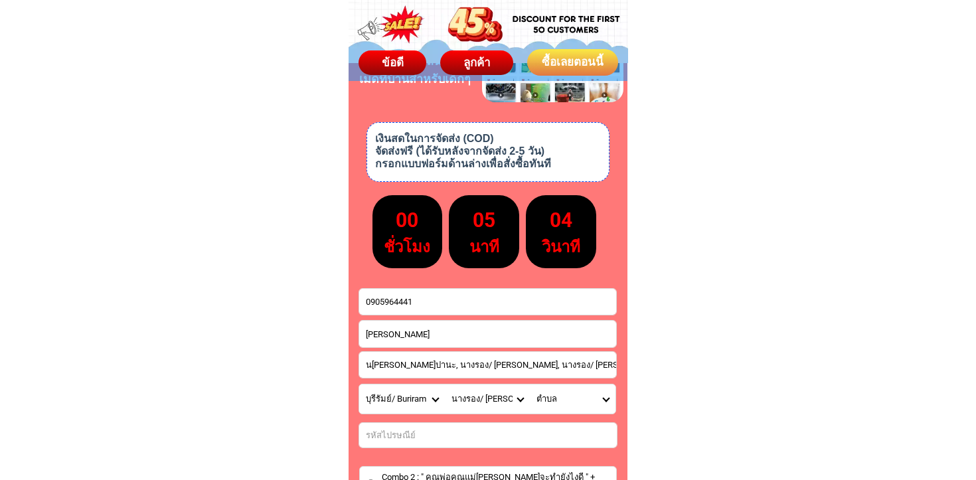
scroll to position [0, 0]
click at [607, 399] on select "ตำบล ก้านเหลือง/ Kan Lueang [PERSON_NAME]/ Chum Saeng ถนนหัก/ Thanon Hak ทรัพย์…" at bounding box center [573, 399] width 86 height 29
select select "66_R0001758"
click at [530, 385] on select "ตำบล ก้านเหลือง/ Kan Lueang [PERSON_NAME]/ Chum Saeng ถนนหัก/ Thanon Hak ทรัพย์…" at bounding box center [573, 399] width 86 height 29
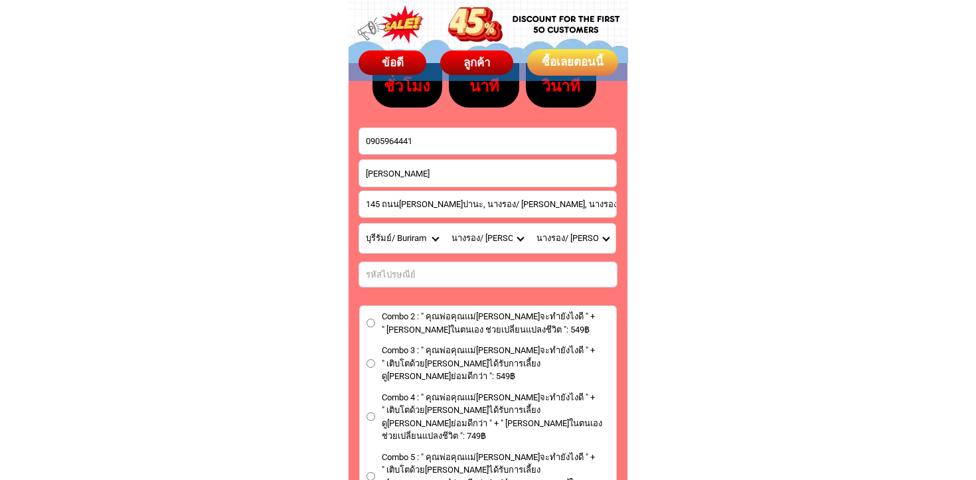
scroll to position [7599, 0]
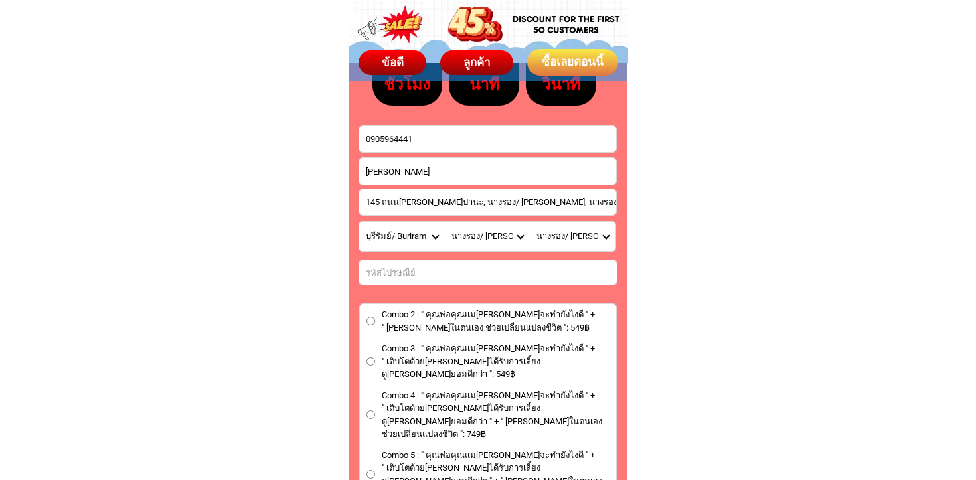
click at [369, 319] on input "Combo 2 : " คุณพ่อคุณแม่[PERSON_NAME]จะทำยังไงดี " + " [PERSON_NAME]ในตนเอง ช่ว…" at bounding box center [371, 321] width 9 height 9
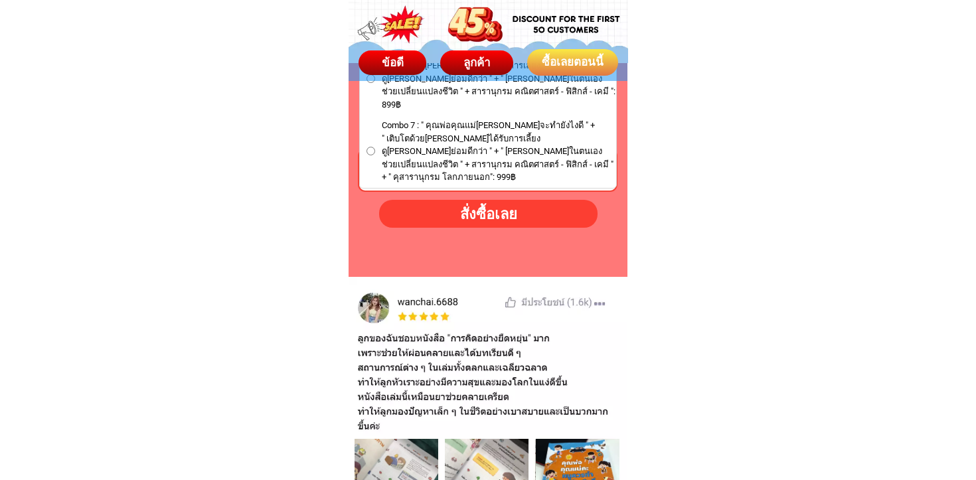
scroll to position [8010, 0]
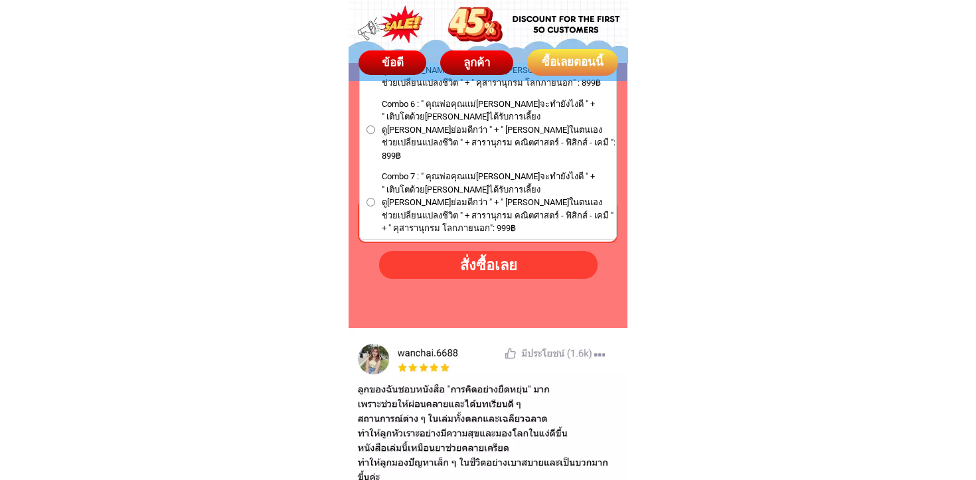
click at [459, 262] on div "สั่งซื้อเลย" at bounding box center [488, 265] width 219 height 22
radio input "true"
